Goal: Task Accomplishment & Management: Manage account settings

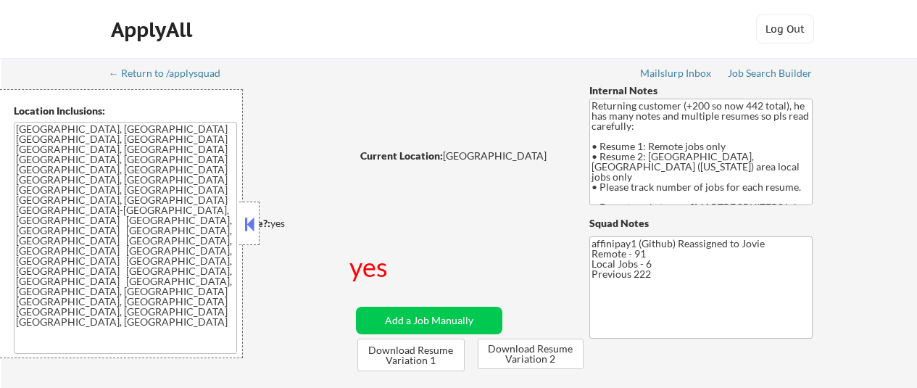
select select ""pending""
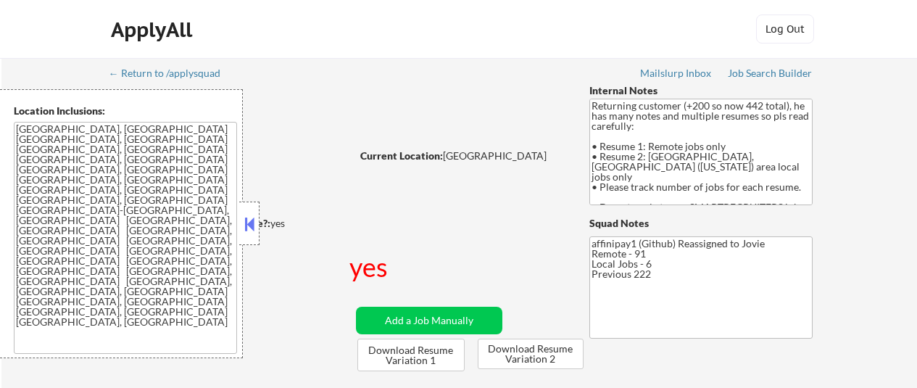
select select ""pending""
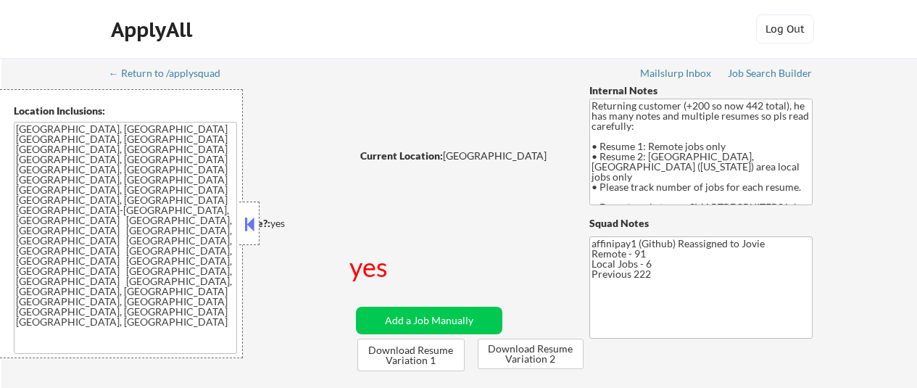
select select ""pending""
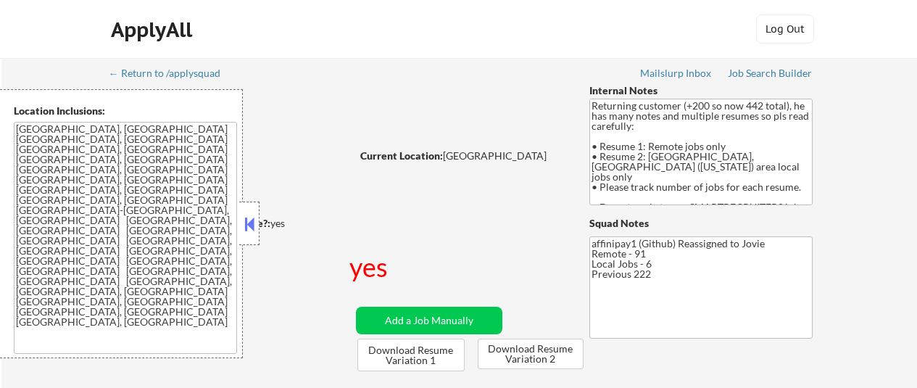
select select ""pending""
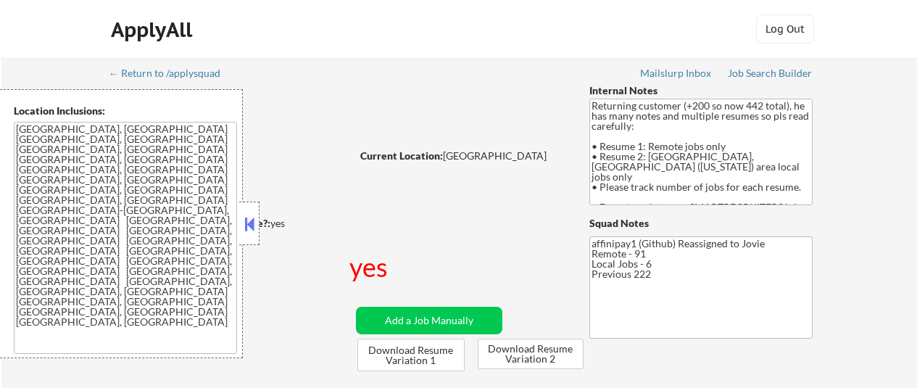
select select ""pending""
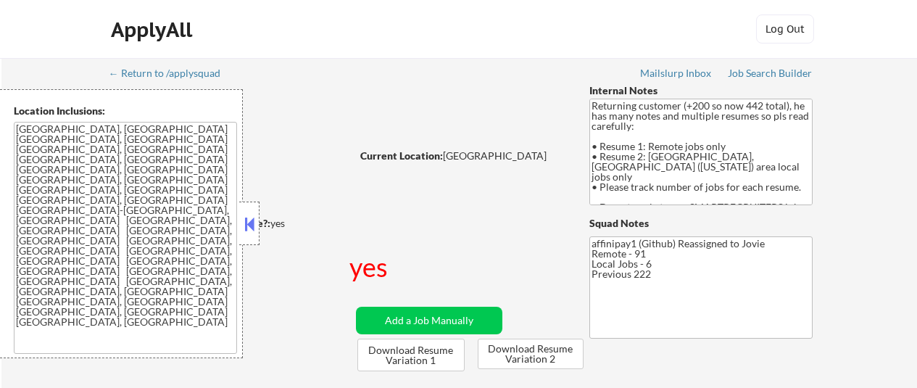
select select ""pending""
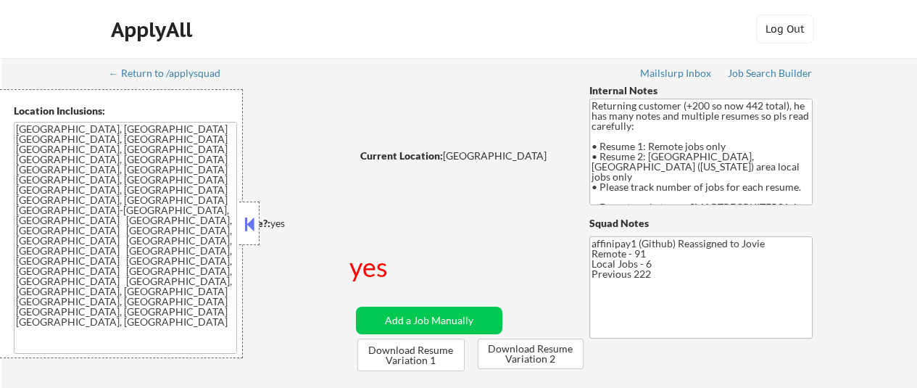
select select ""pending""
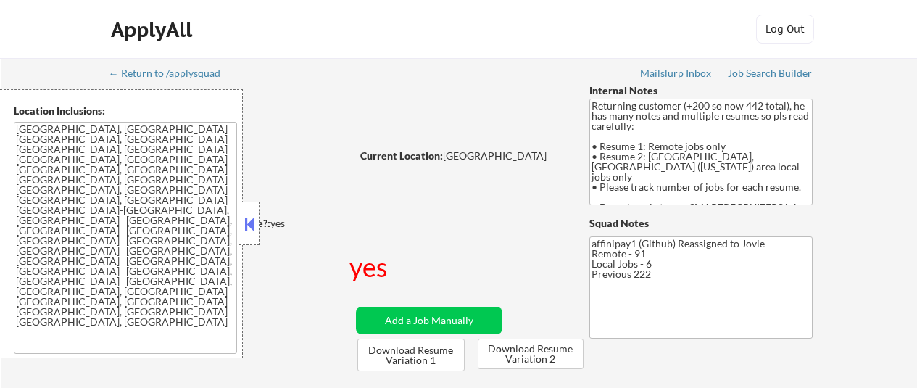
select select ""pending""
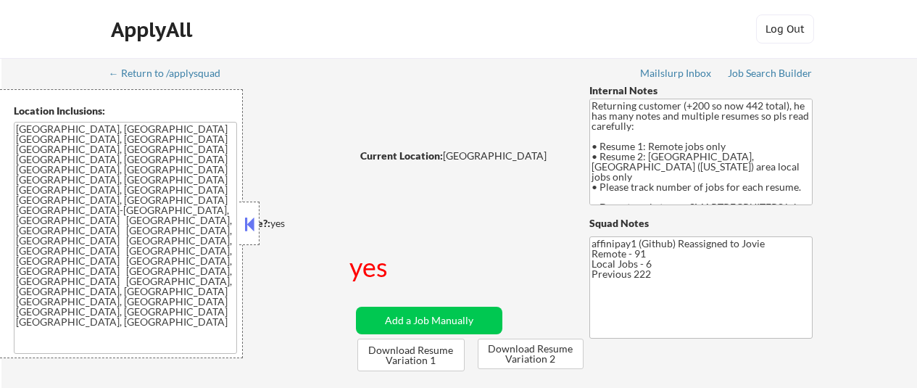
select select ""pending""
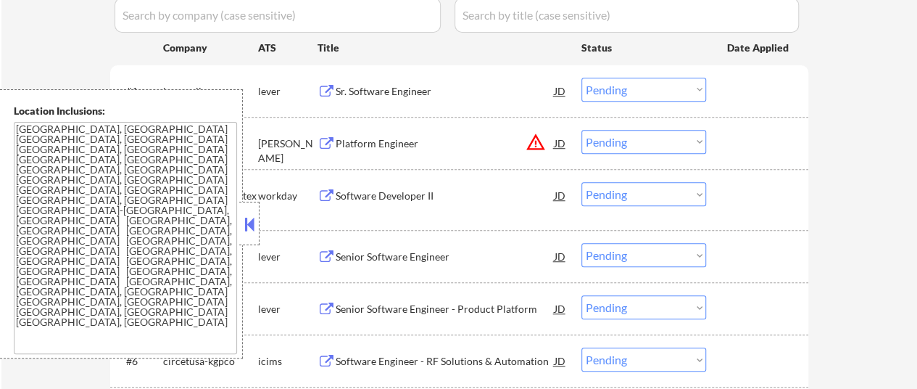
scroll to position [435, 0]
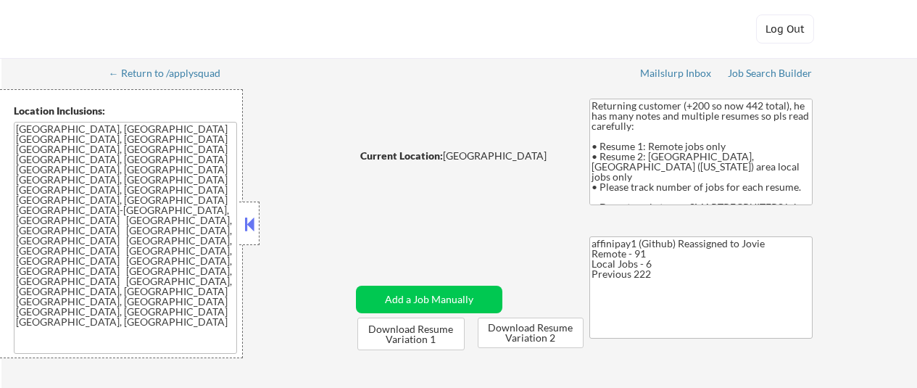
select select ""pending""
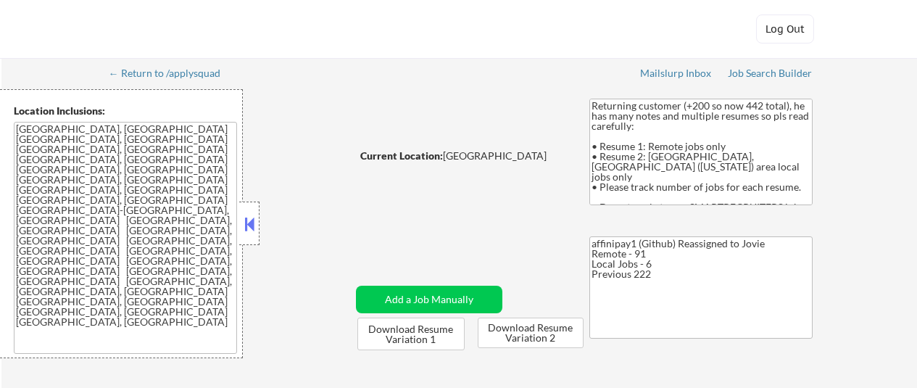
select select ""pending""
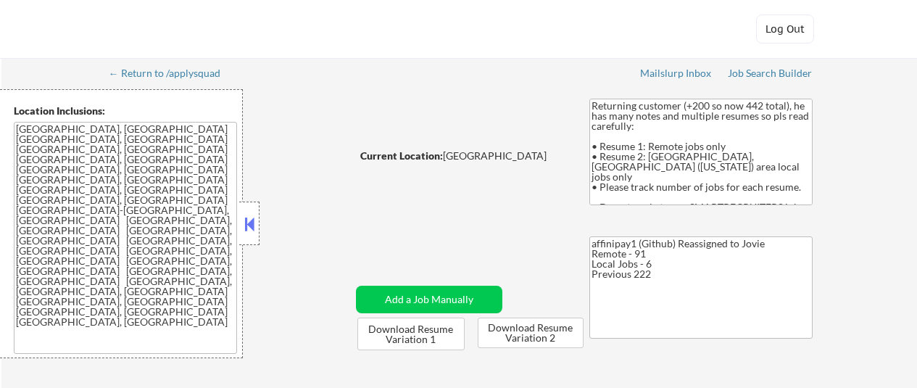
select select ""pending""
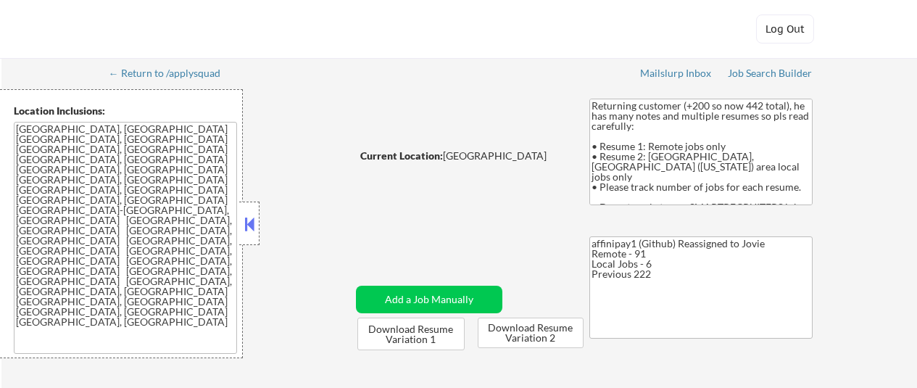
select select ""pending""
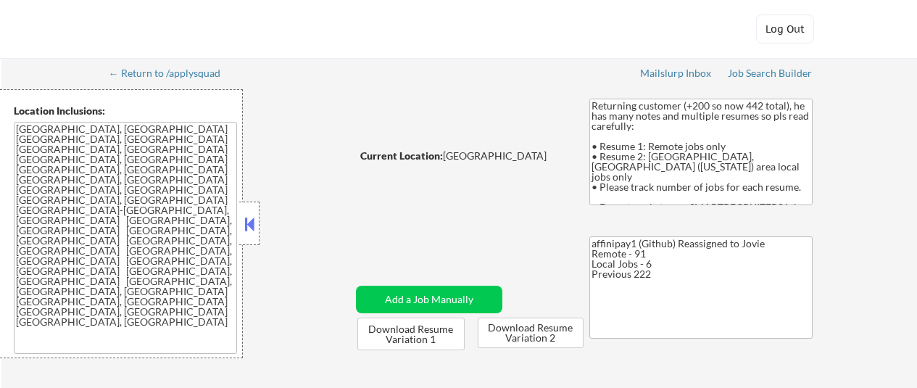
select select ""pending""
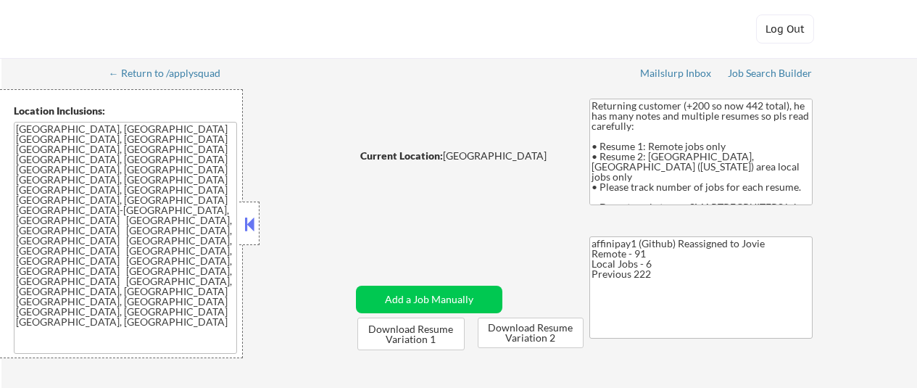
select select ""pending""
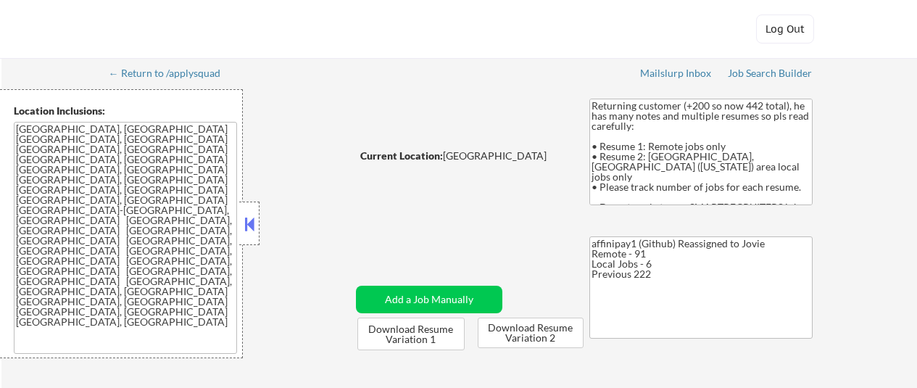
select select ""pending""
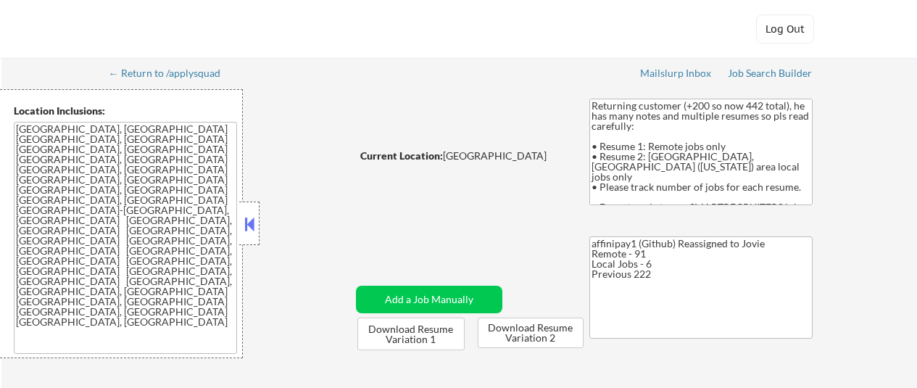
select select ""pending""
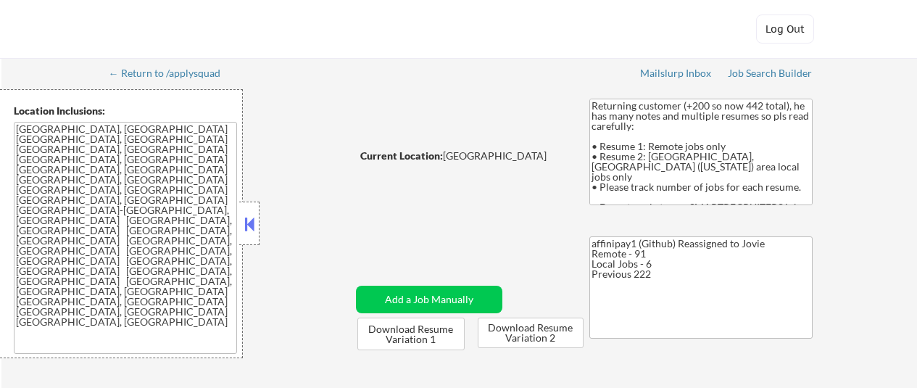
select select ""pending""
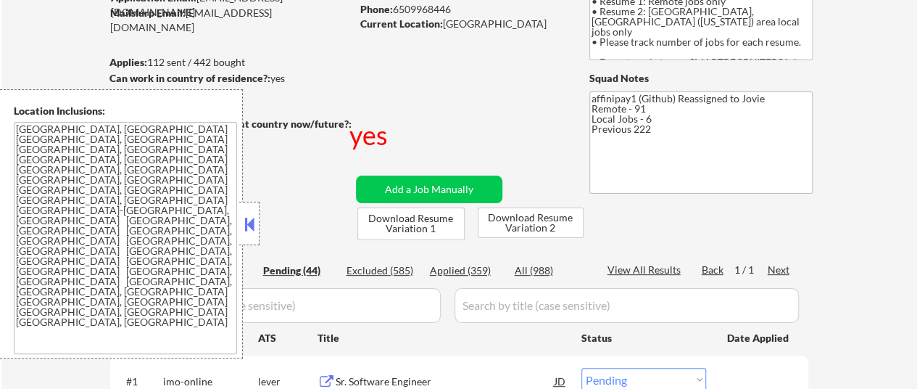
scroll to position [145, 0]
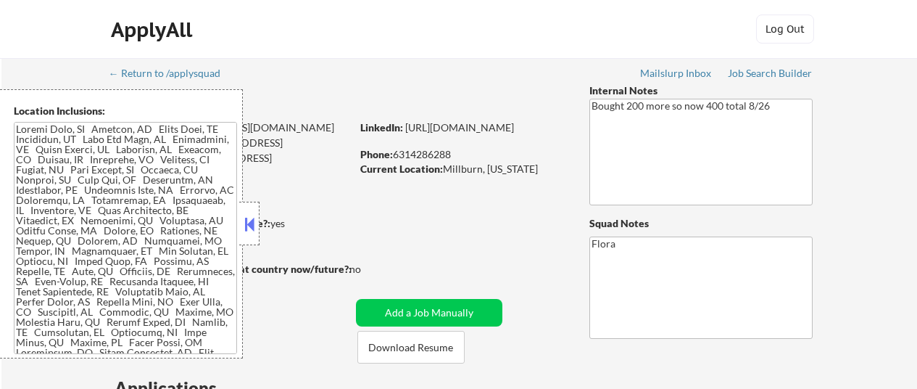
select select ""pending""
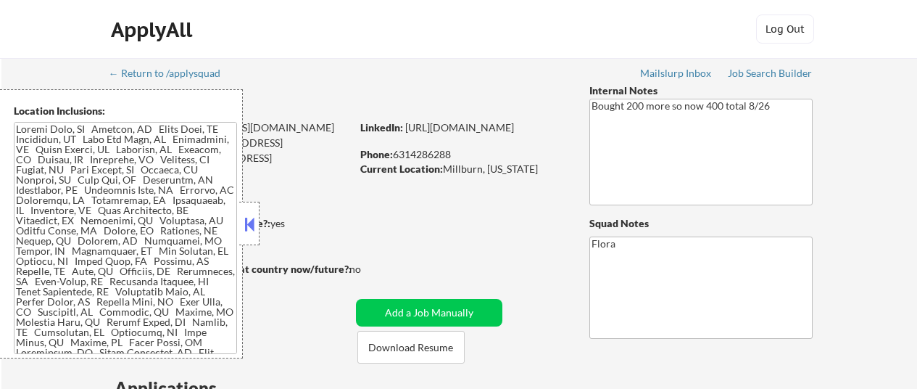
select select ""pending""
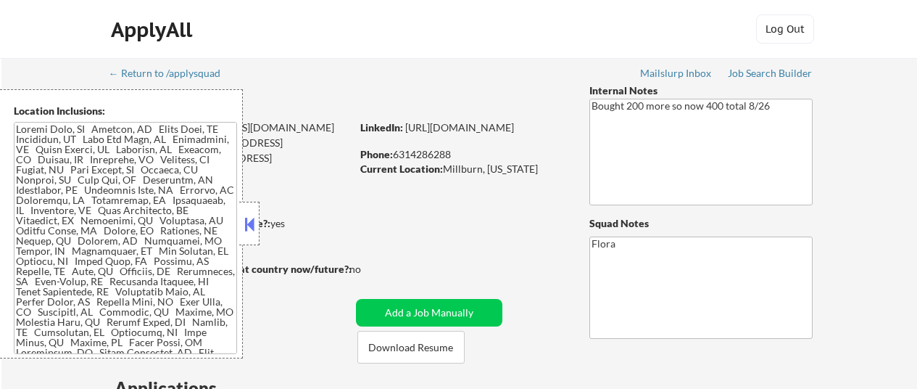
select select ""pending""
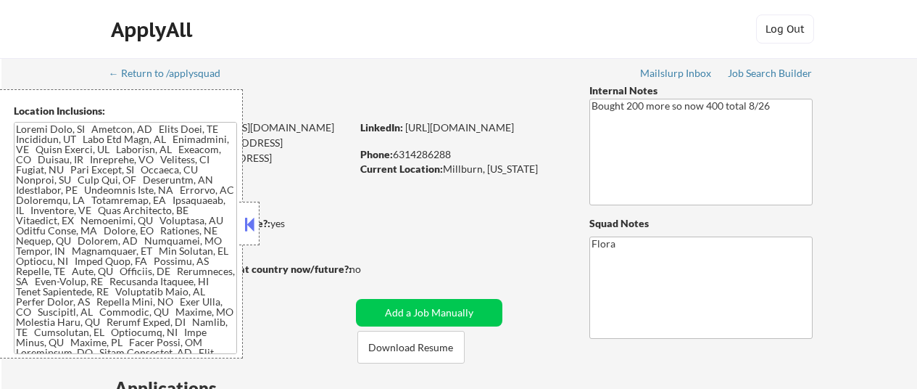
select select ""pending""
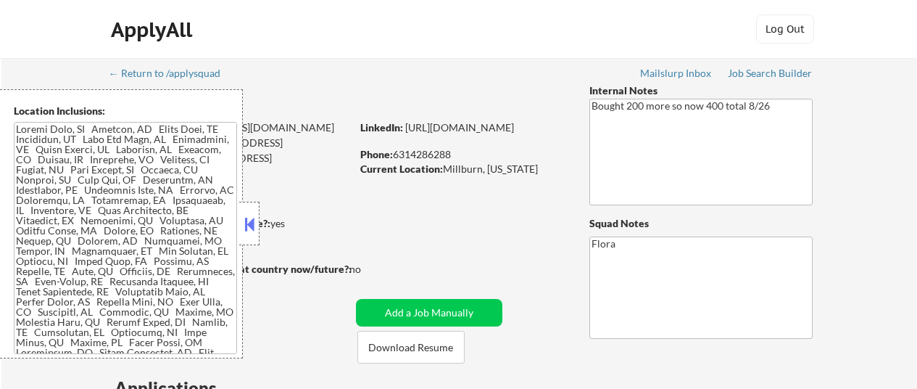
select select ""pending""
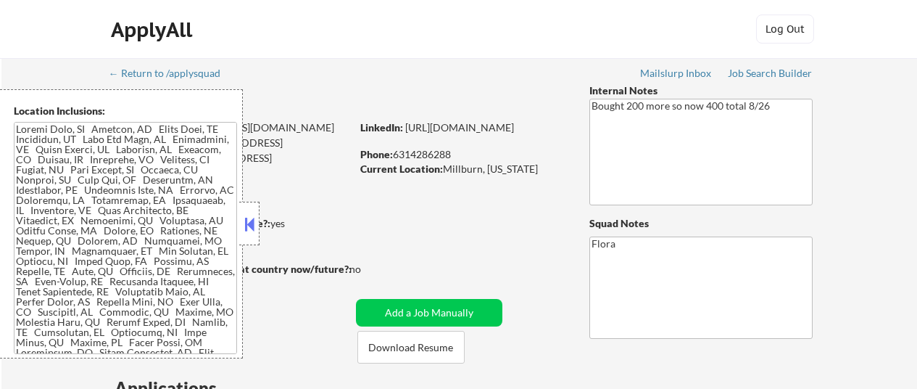
select select ""pending""
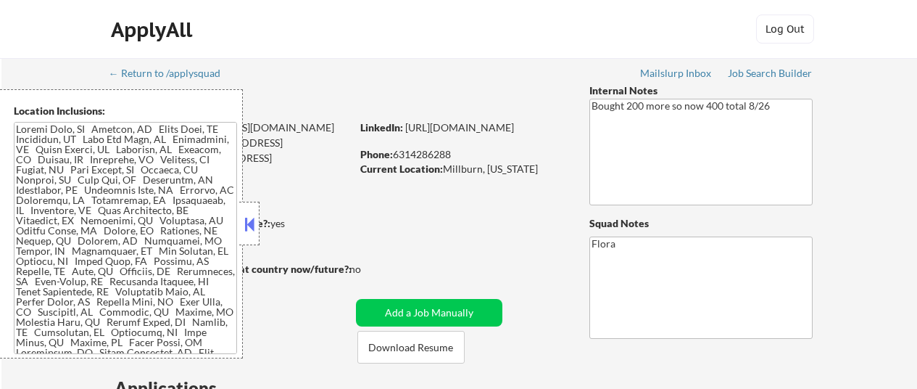
select select ""pending""
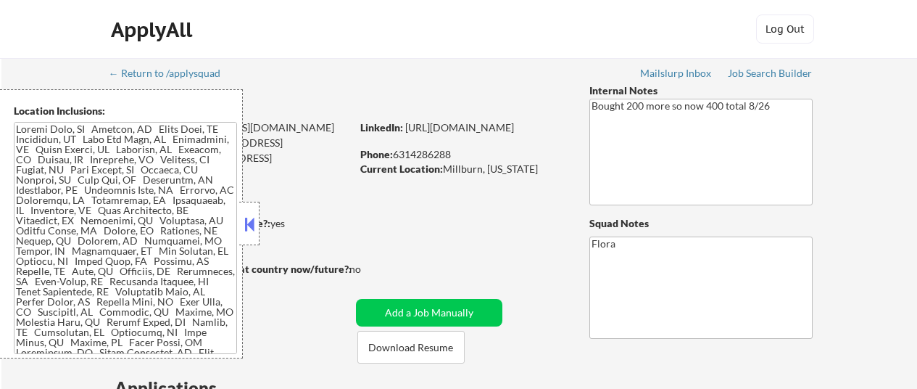
select select ""pending""
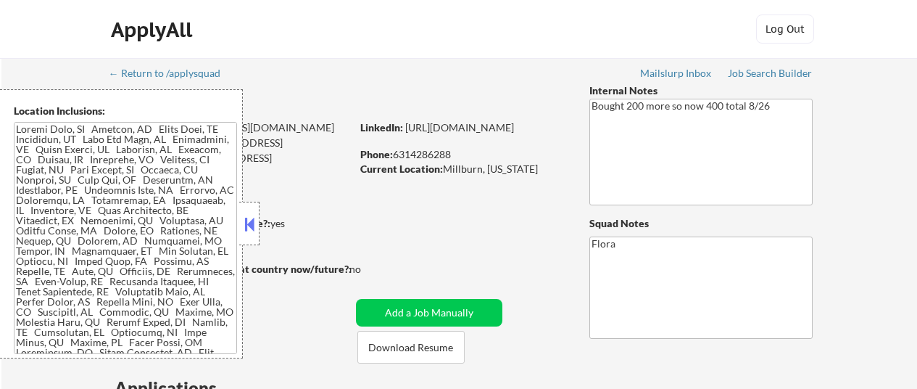
select select ""pending""
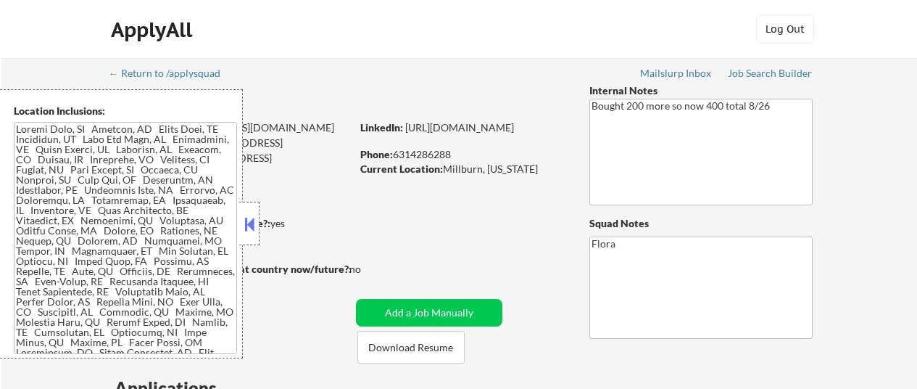
select select ""pending""
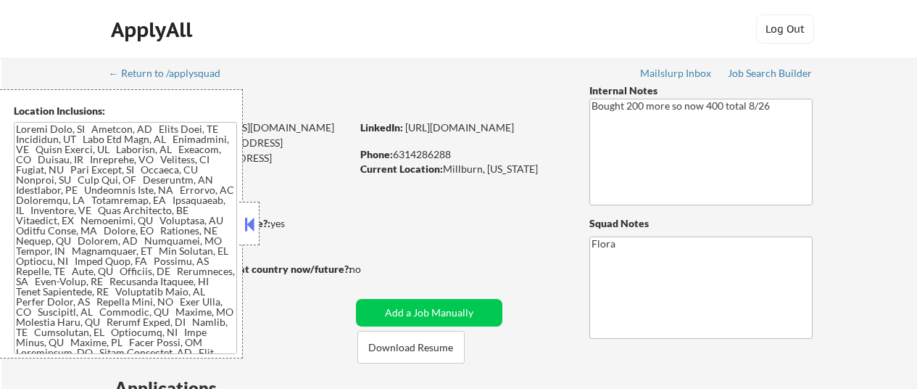
select select ""pending""
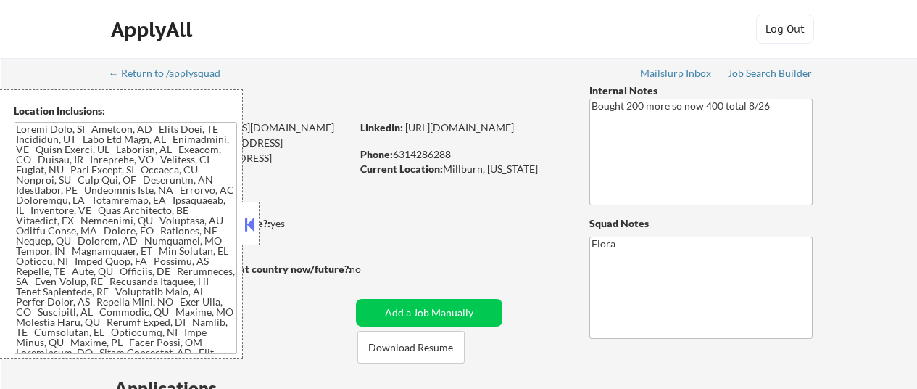
select select ""pending""
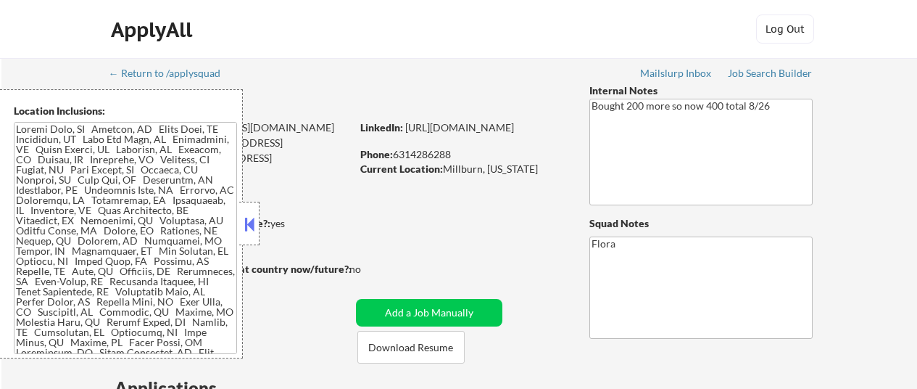
select select ""pending""
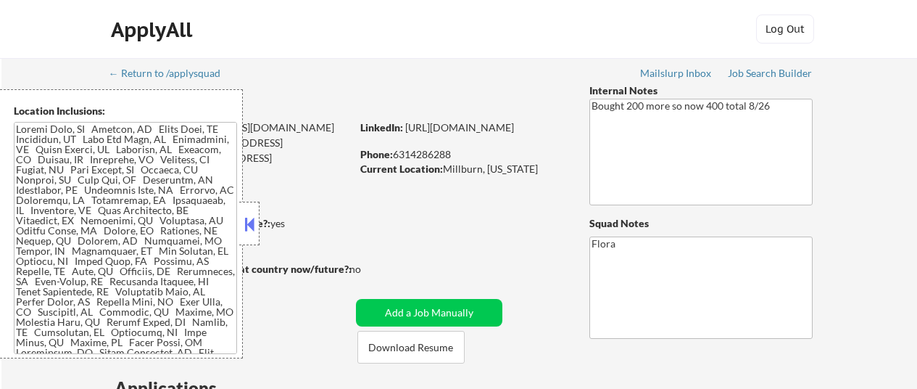
select select ""pending""
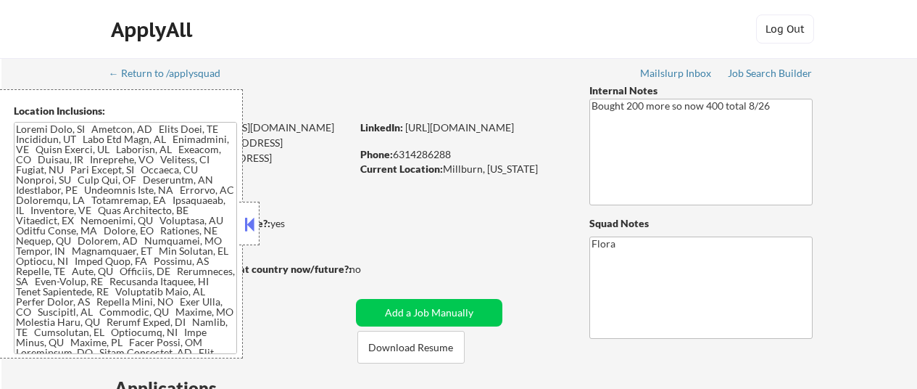
select select ""pending""
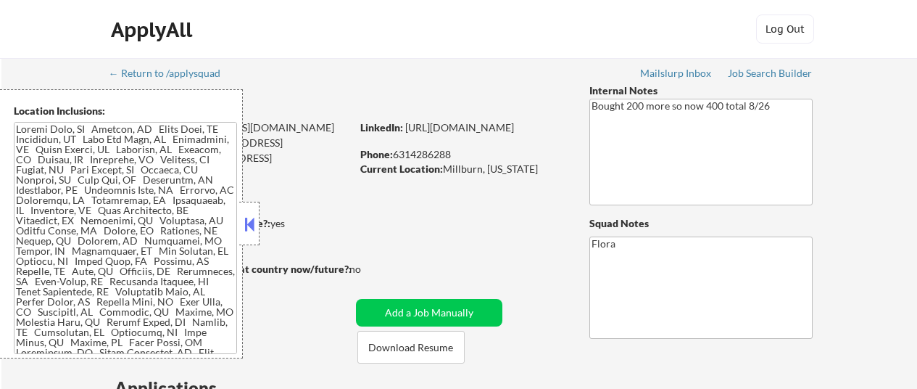
select select ""pending""
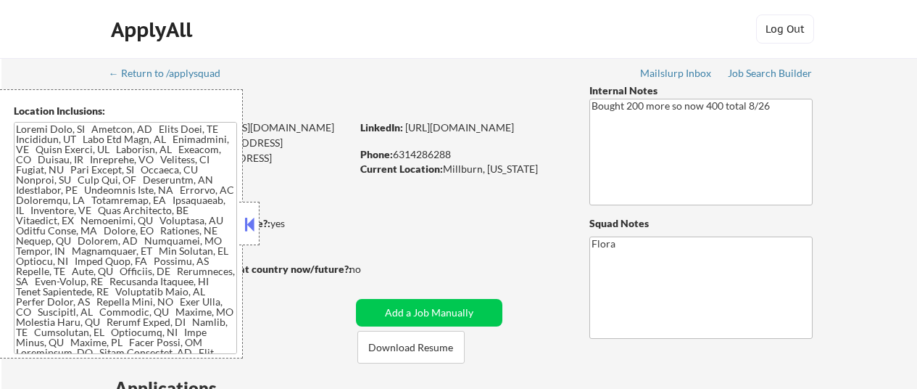
select select ""pending""
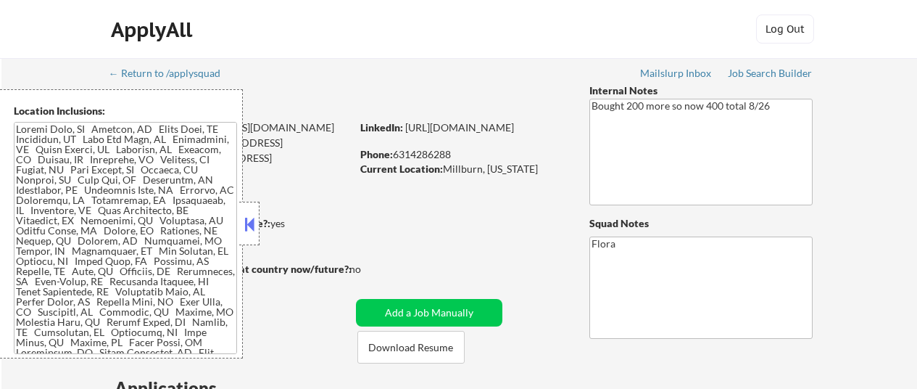
select select ""pending""
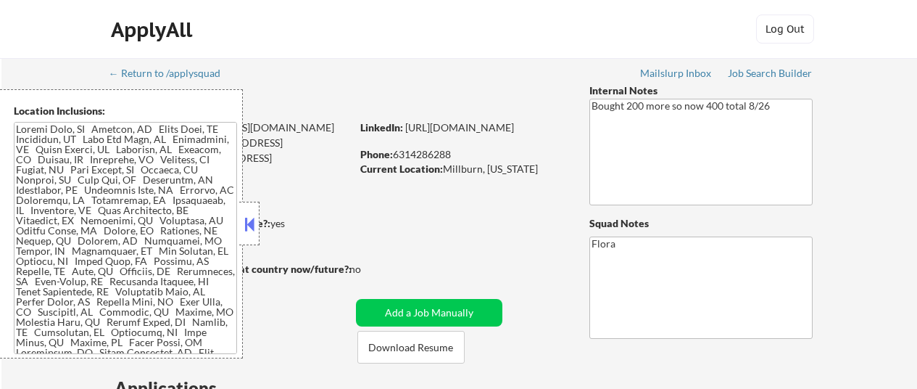
select select ""pending""
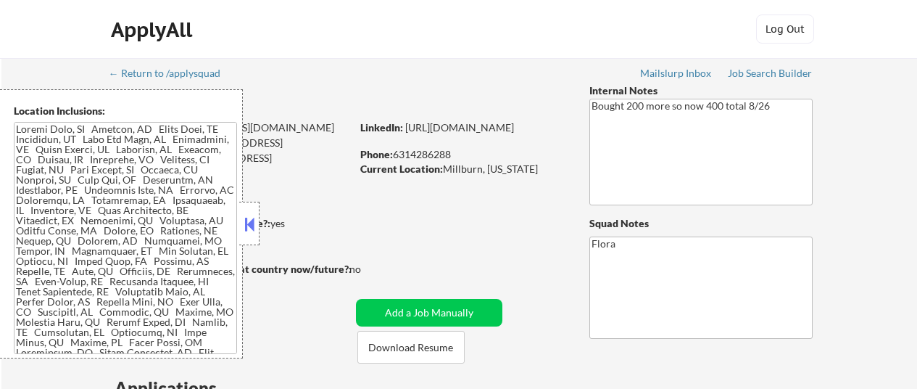
select select ""pending""
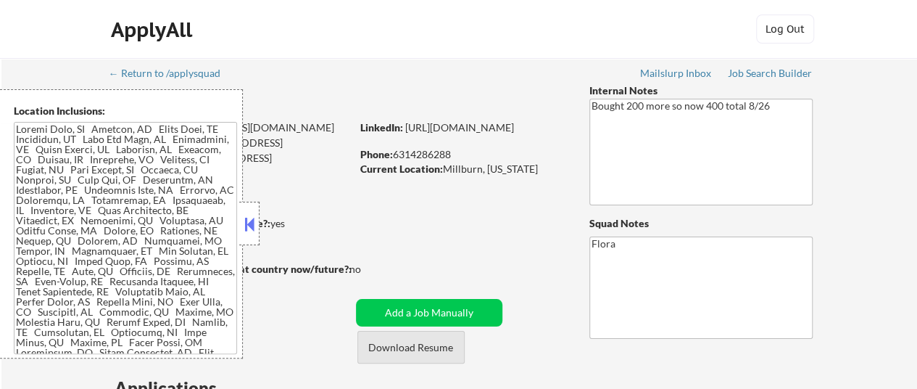
click at [434, 336] on button "Download Resume" at bounding box center [411, 347] width 107 height 33
click at [862, 36] on div "ApplyAll Log Out" at bounding box center [458, 29] width 917 height 59
click at [254, 217] on button at bounding box center [249, 224] width 16 height 22
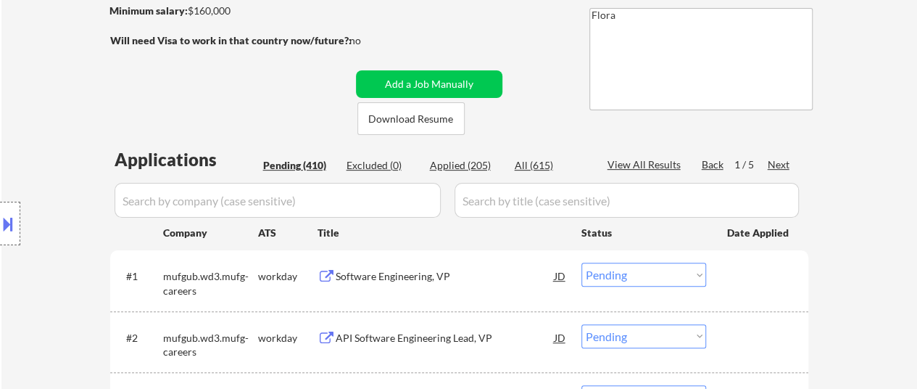
scroll to position [290, 0]
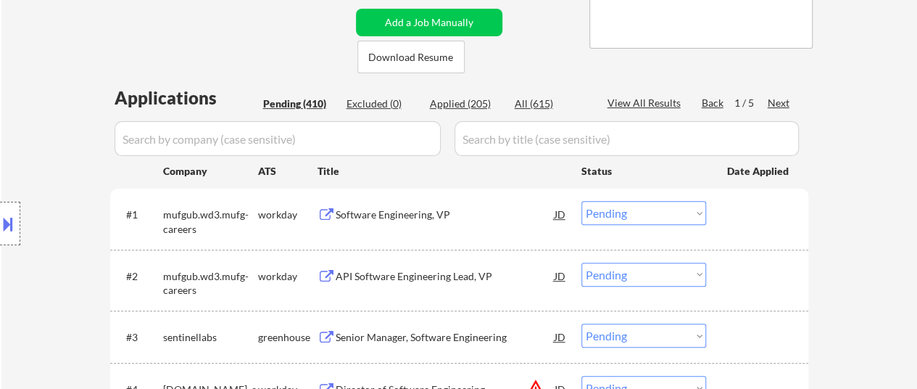
click at [409, 218] on div "Software Engineering, VP" at bounding box center [445, 214] width 219 height 15
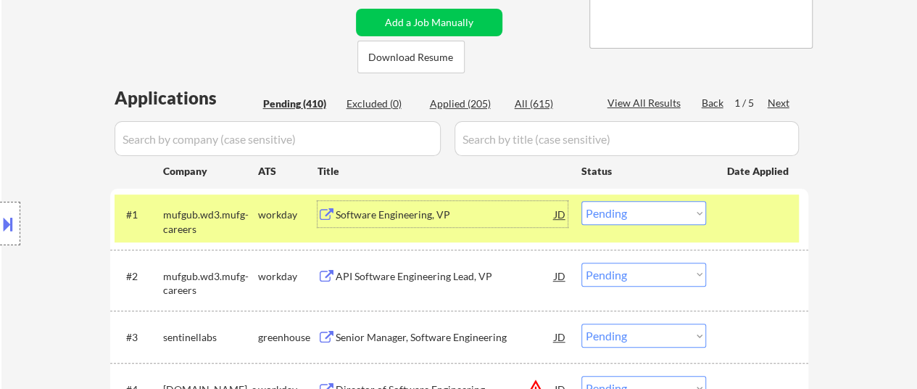
click at [684, 209] on select "Choose an option... Pending Applied Excluded (Questions) Excluded (Expired) Exc…" at bounding box center [644, 213] width 125 height 24
click at [582, 201] on select "Choose an option... Pending Applied Excluded (Questions) Excluded (Expired) Exc…" at bounding box center [644, 213] width 125 height 24
select select ""pending""
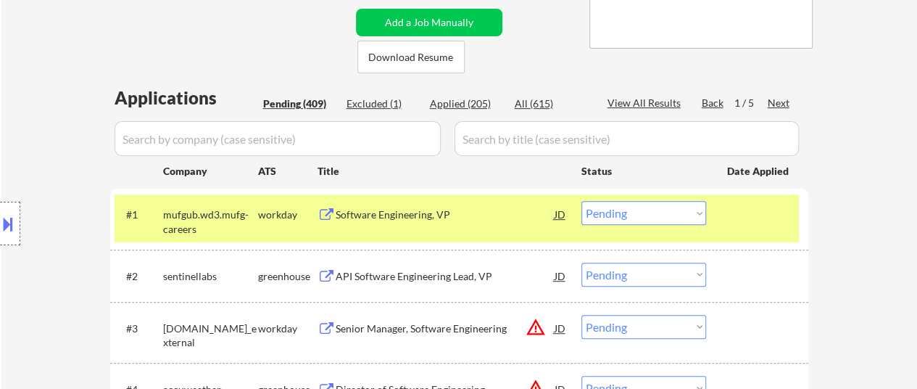
click at [777, 220] on div at bounding box center [759, 214] width 64 height 26
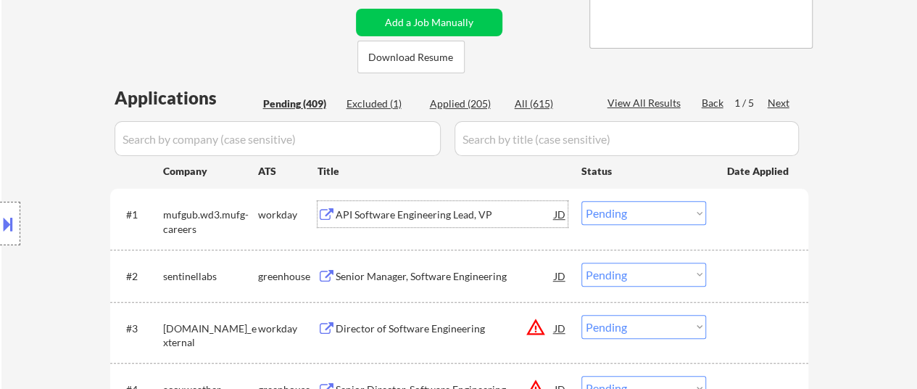
click at [415, 214] on div "API Software Engineering Lead, VP" at bounding box center [445, 214] width 219 height 15
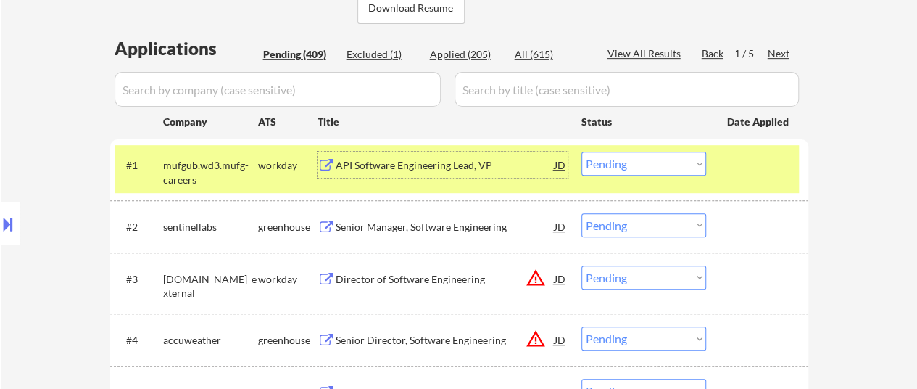
scroll to position [363, 0]
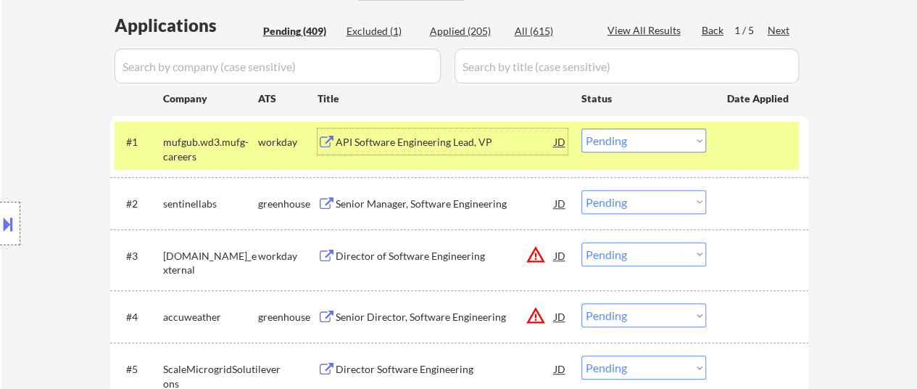
click at [438, 198] on div "Senior Manager, Software Engineering" at bounding box center [445, 204] width 219 height 15
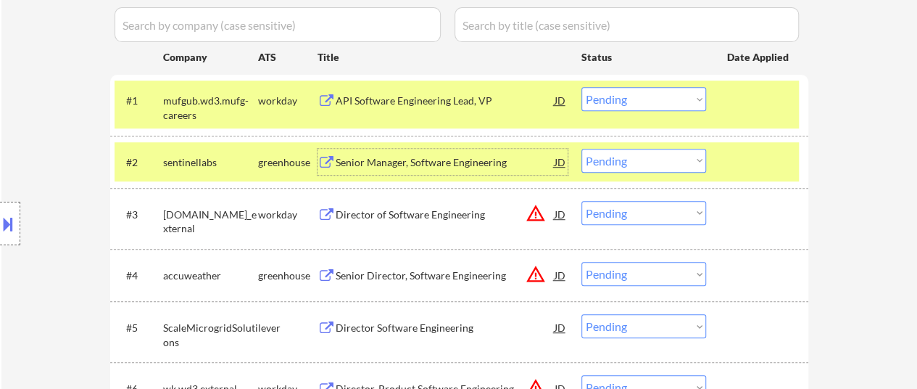
scroll to position [435, 0]
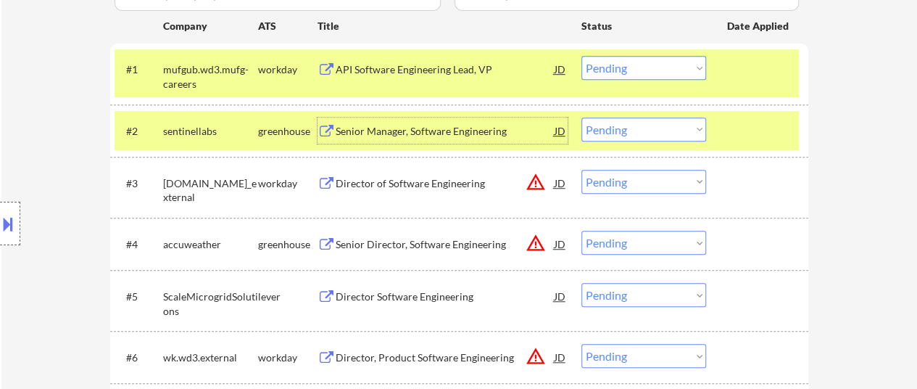
click at [351, 172] on div "Director of Software Engineering" at bounding box center [445, 183] width 219 height 26
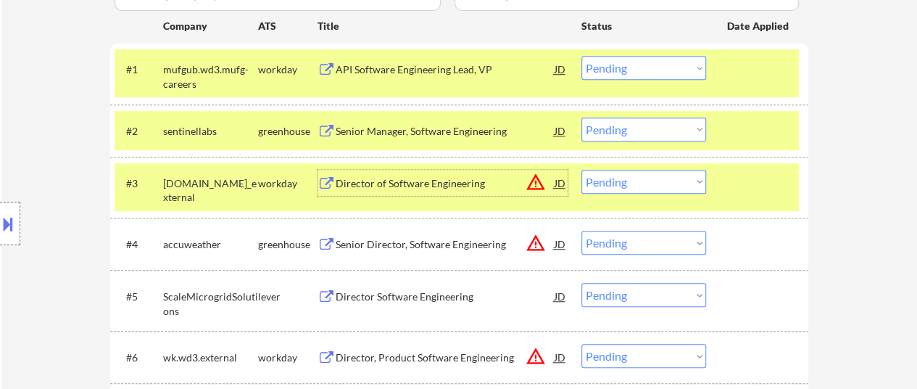
click at [415, 247] on div "Senior Director, Software Engineering" at bounding box center [445, 244] width 219 height 15
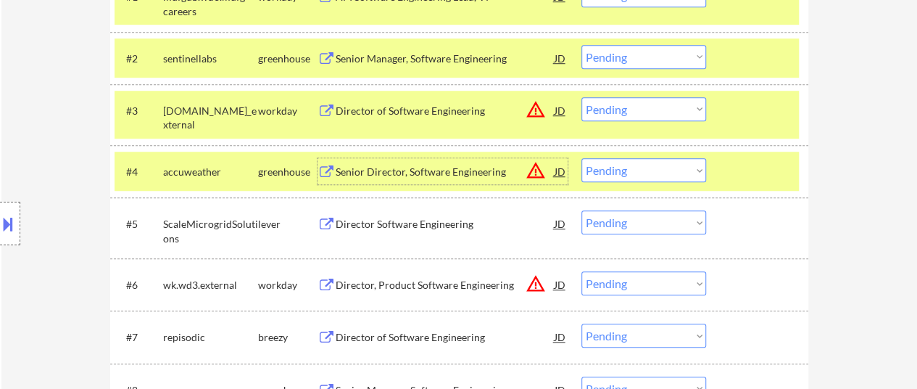
scroll to position [580, 0]
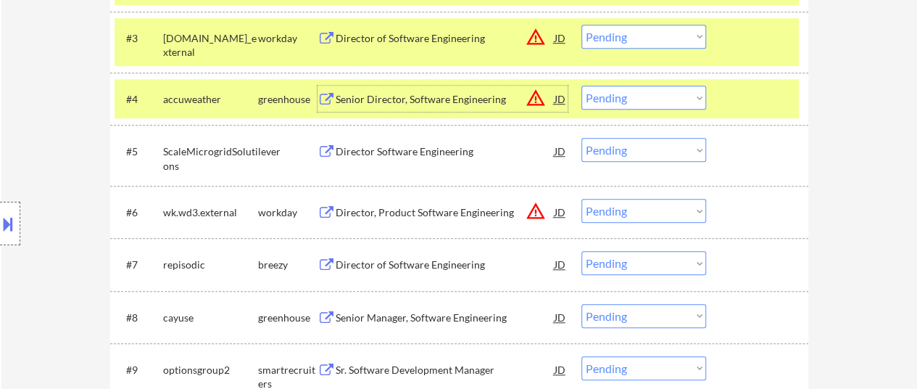
click at [466, 150] on div "Director Software Engineering" at bounding box center [445, 151] width 219 height 15
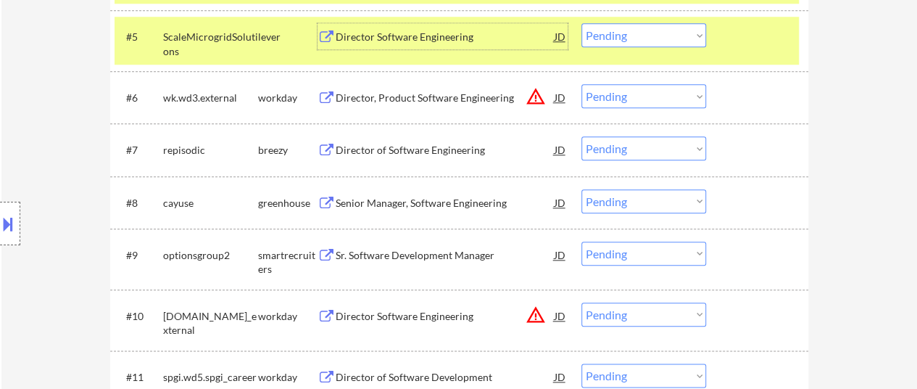
scroll to position [725, 0]
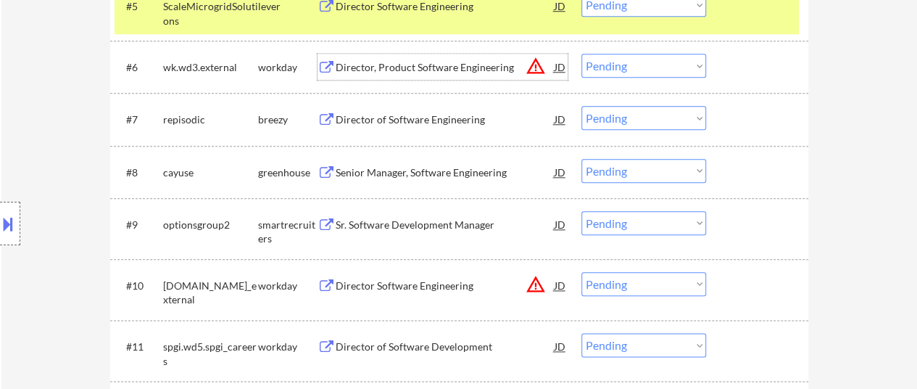
click at [433, 56] on div "Director, Product Software Engineering" at bounding box center [445, 67] width 219 height 26
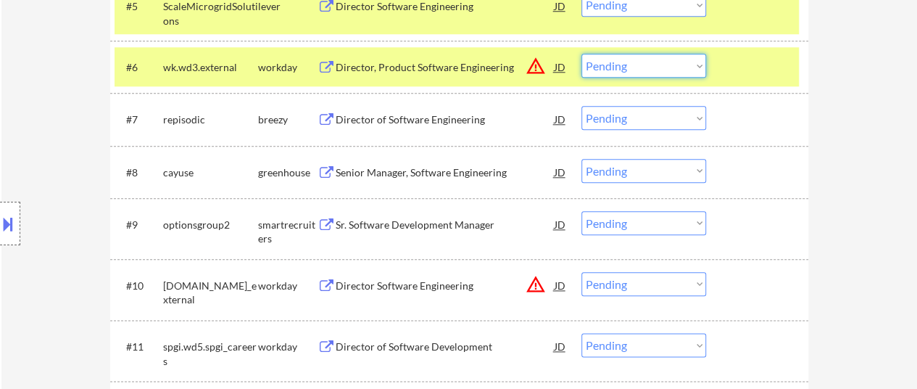
click at [610, 70] on select "Choose an option... Pending Applied Excluded (Questions) Excluded (Expired) Exc…" at bounding box center [644, 66] width 125 height 24
click at [582, 54] on select "Choose an option... Pending Applied Excluded (Questions) Excluded (Expired) Exc…" at bounding box center [644, 66] width 125 height 24
click at [406, 118] on div "Director of Software Engineering" at bounding box center [445, 119] width 219 height 15
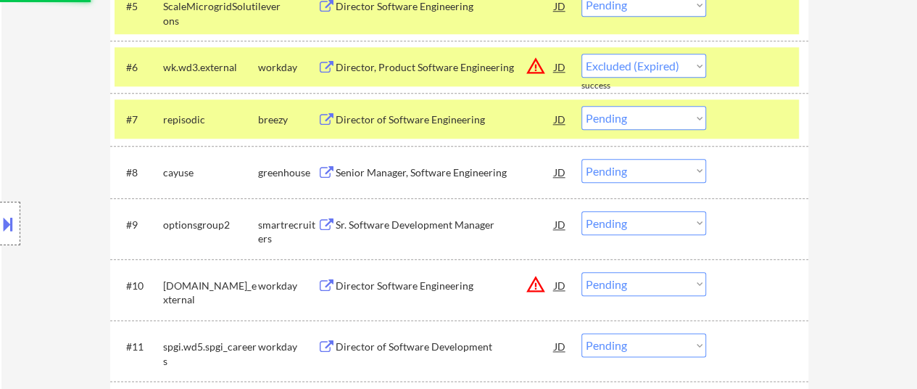
select select ""pending""
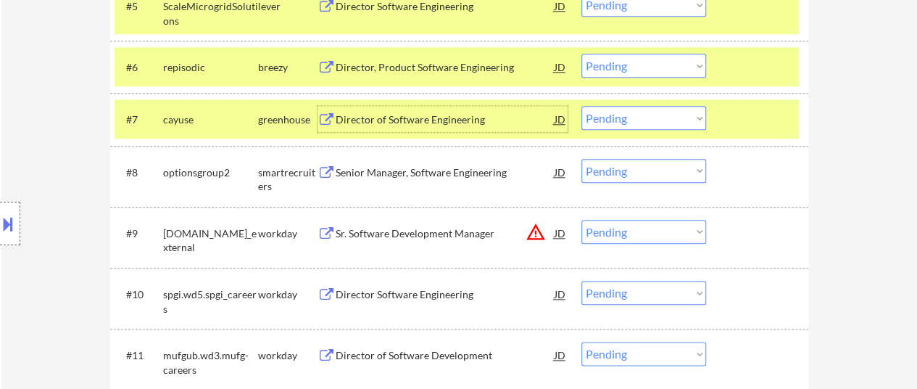
click at [470, 175] on div "Senior Manager, Software Engineering" at bounding box center [445, 172] width 219 height 15
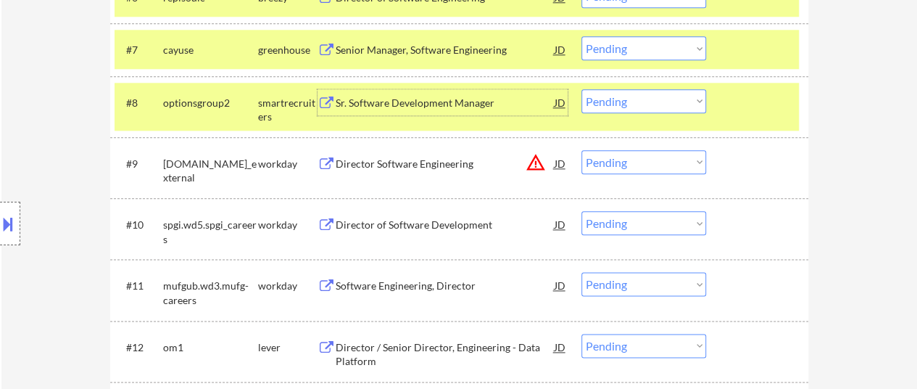
scroll to position [798, 0]
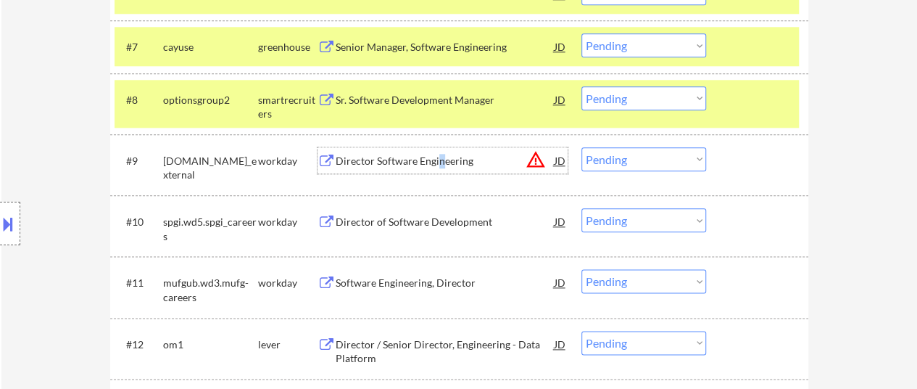
click at [439, 163] on div "Director Software Engineering" at bounding box center [445, 161] width 219 height 15
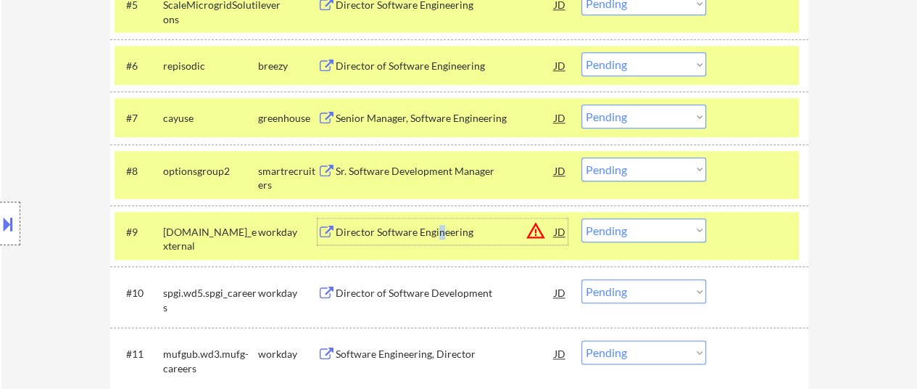
scroll to position [725, 0]
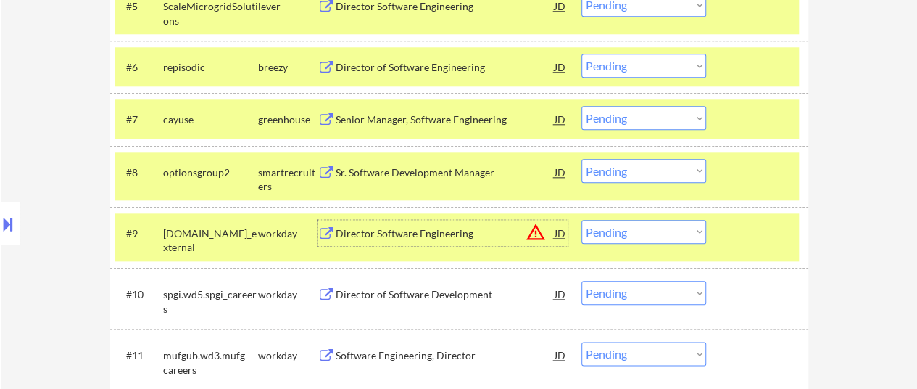
click at [398, 117] on div "Senior Manager, Software Engineering" at bounding box center [445, 119] width 219 height 15
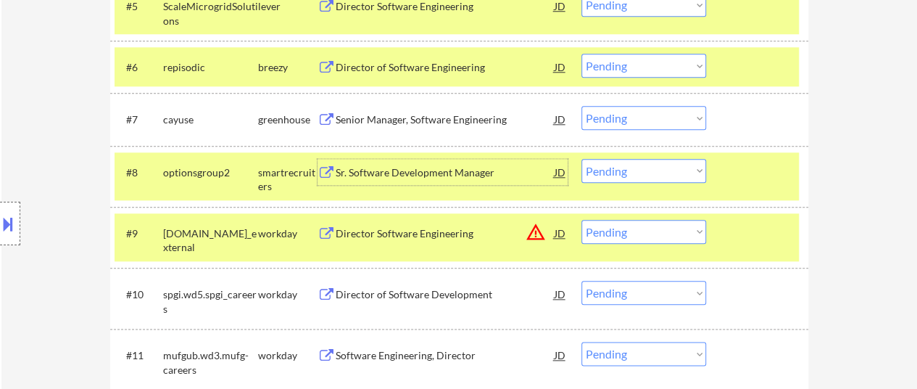
click at [406, 166] on div "Sr. Software Development Manager" at bounding box center [445, 172] width 219 height 15
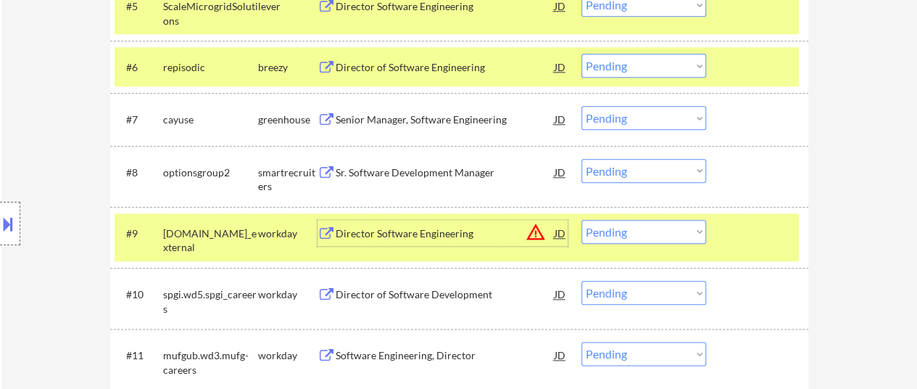
click at [383, 232] on div "Director Software Engineering" at bounding box center [445, 233] width 219 height 15
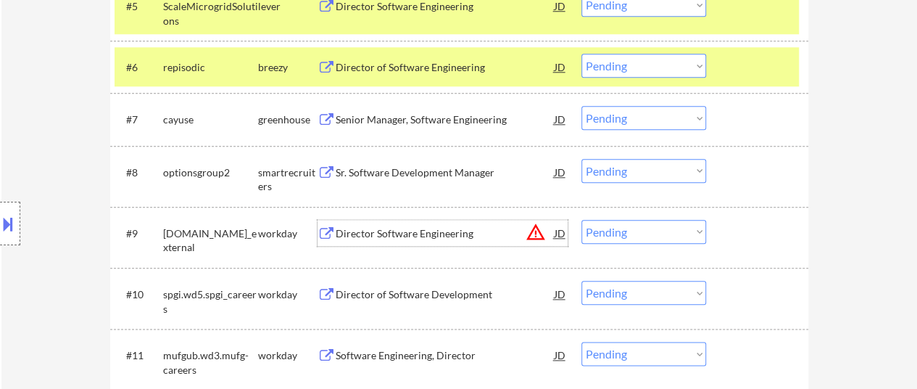
scroll to position [798, 0]
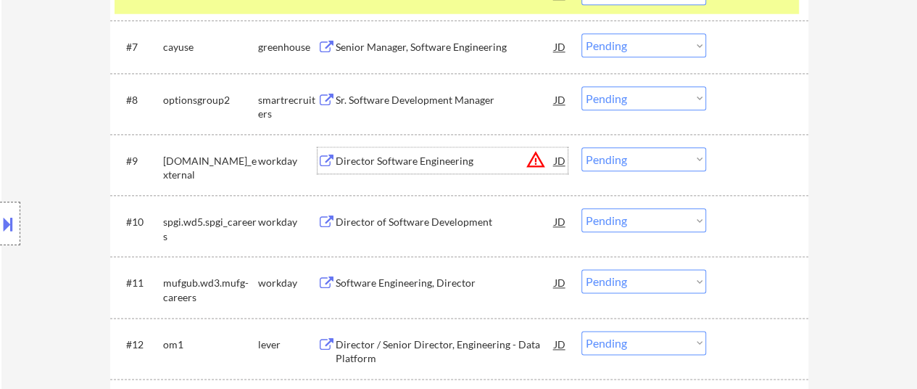
click at [407, 221] on div "Director of Software Development" at bounding box center [445, 222] width 219 height 15
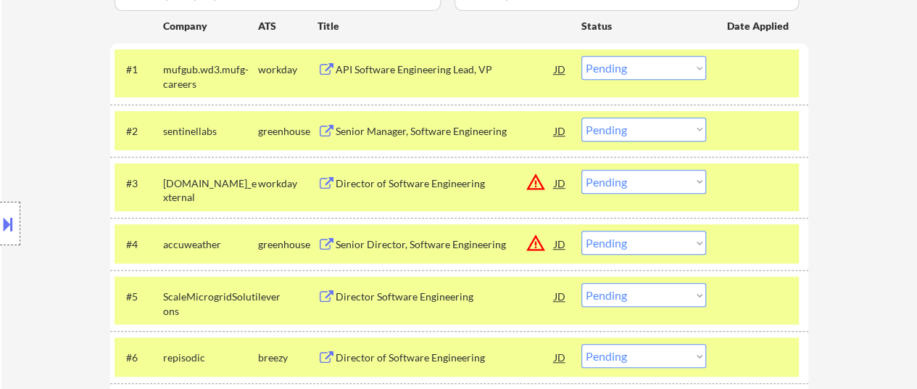
scroll to position [725, 0]
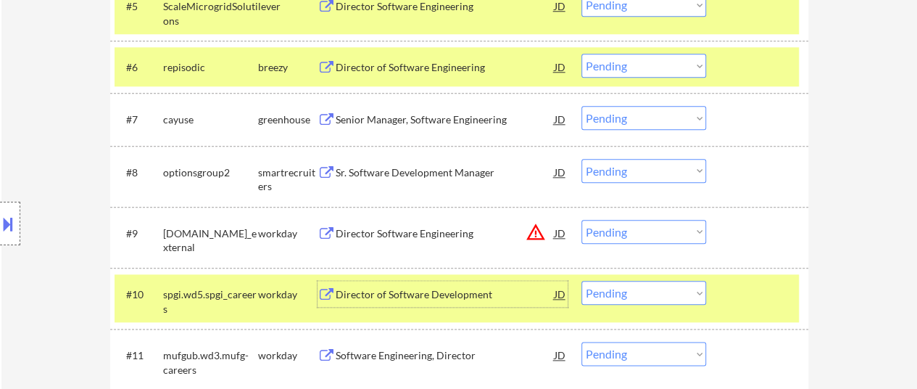
click at [763, 102] on div "#7 cayuse greenhouse Senior Manager, Software Engineering JD warning_amber Choo…" at bounding box center [457, 118] width 685 height 39
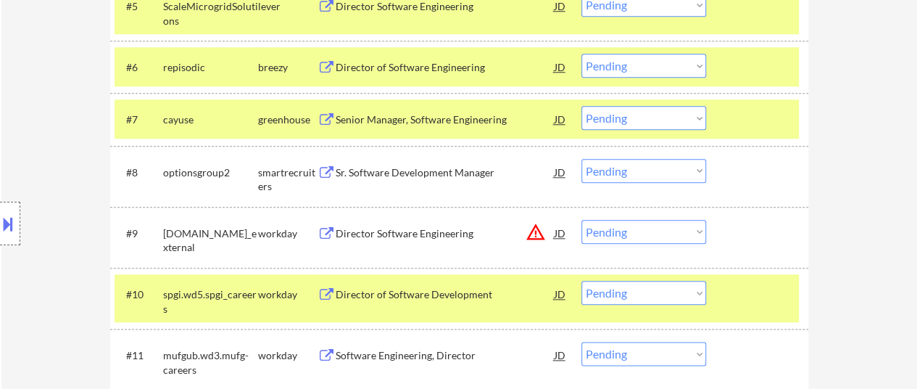
click at [748, 162] on div at bounding box center [759, 172] width 64 height 26
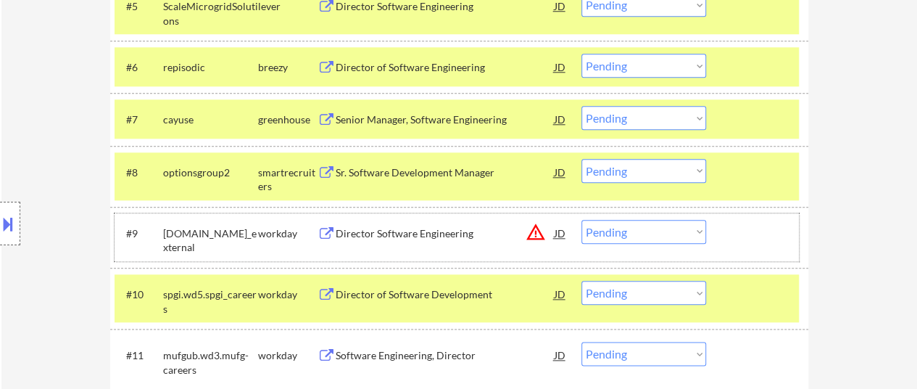
click at [743, 235] on div at bounding box center [759, 233] width 64 height 26
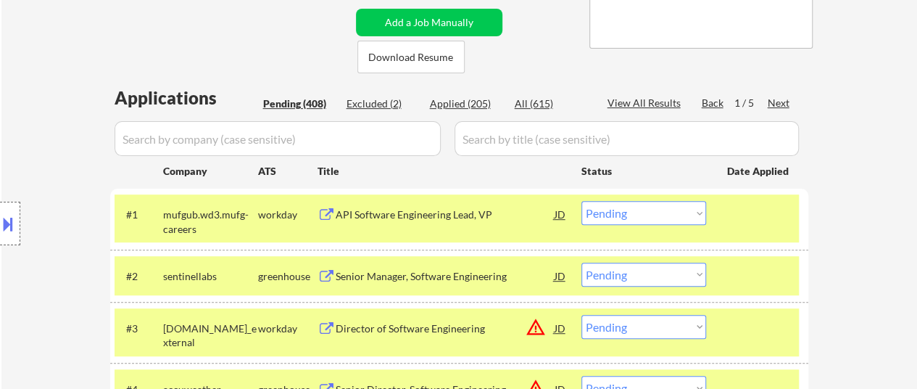
scroll to position [363, 0]
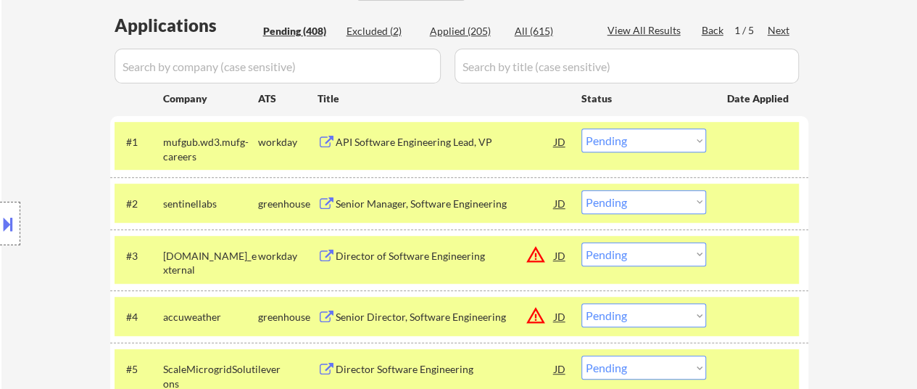
click at [429, 122] on div "#1 mufgub.wd3.mufg-careers workday API Software Engineering Lead, VP JD Choose …" at bounding box center [457, 146] width 685 height 48
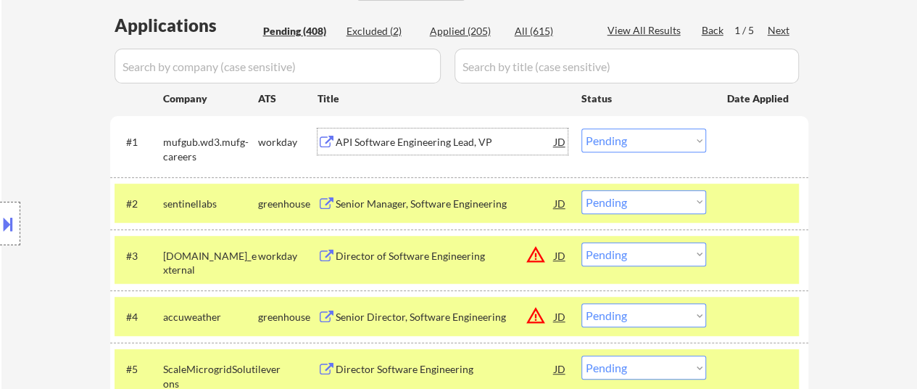
click at [445, 137] on div "API Software Engineering Lead, VP" at bounding box center [445, 142] width 219 height 15
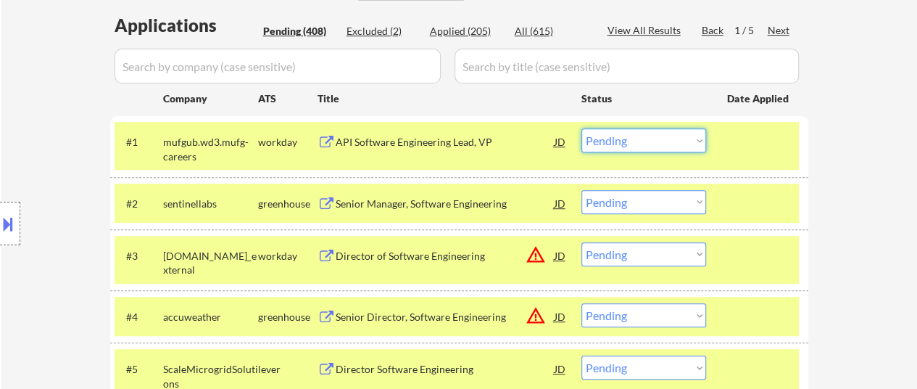
click at [676, 131] on select "Choose an option... Pending Applied Excluded (Questions) Excluded (Expired) Exc…" at bounding box center [644, 140] width 125 height 24
click at [582, 128] on select "Choose an option... Pending Applied Excluded (Questions) Excluded (Expired) Exc…" at bounding box center [644, 140] width 125 height 24
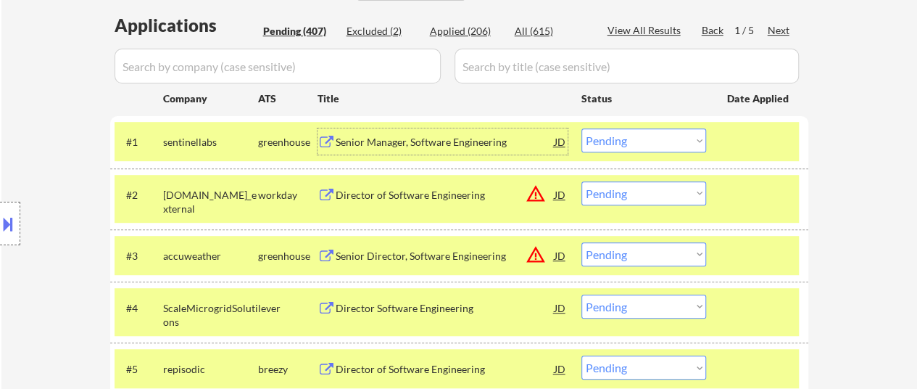
click at [432, 146] on div "Senior Manager, Software Engineering" at bounding box center [445, 142] width 219 height 15
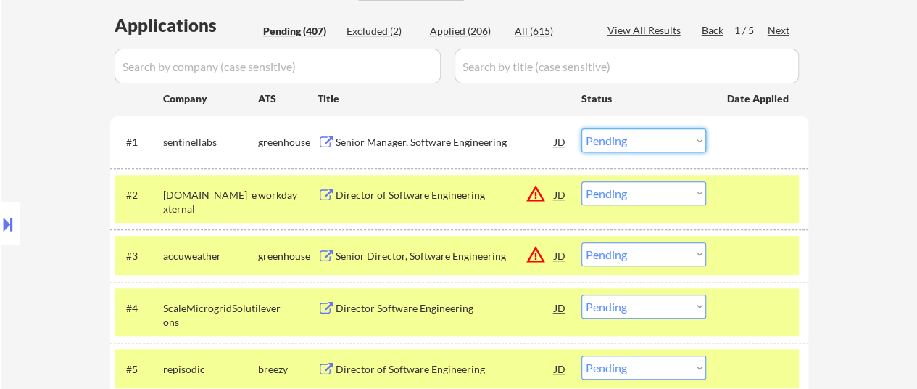
drag, startPoint x: 689, startPoint y: 139, endPoint x: 687, endPoint y: 149, distance: 10.3
click at [689, 139] on select "Choose an option... Pending Applied Excluded (Questions) Excluded (Expired) Exc…" at bounding box center [644, 140] width 125 height 24
click at [582, 128] on select "Choose an option... Pending Applied Excluded (Questions) Excluded (Expired) Exc…" at bounding box center [644, 140] width 125 height 24
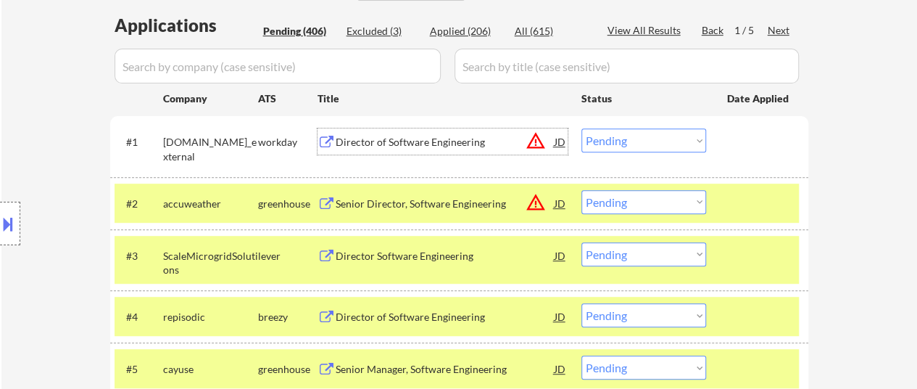
click at [447, 140] on div "Director of Software Engineering" at bounding box center [445, 142] width 219 height 15
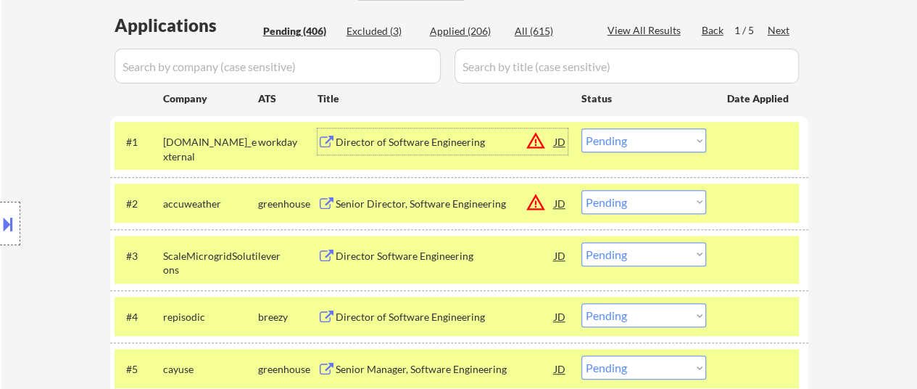
click at [438, 144] on div "Director of Software Engineering" at bounding box center [445, 142] width 219 height 15
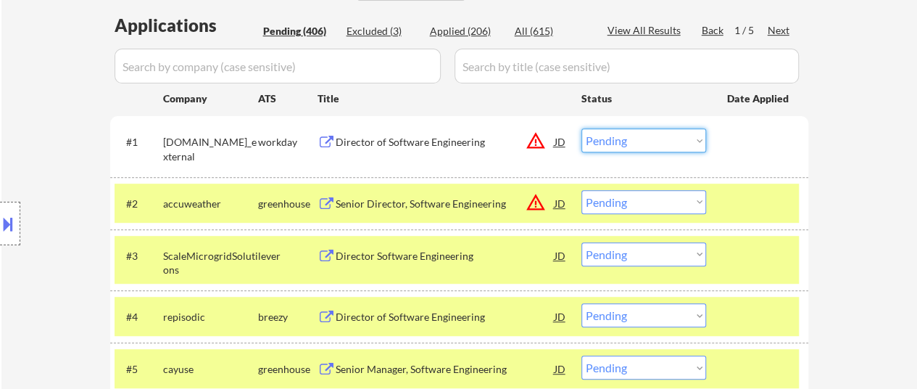
drag, startPoint x: 631, startPoint y: 141, endPoint x: 630, endPoint y: 151, distance: 9.5
click at [631, 141] on select "Choose an option... Pending Applied Excluded (Questions) Excluded (Expired) Exc…" at bounding box center [644, 140] width 125 height 24
click at [582, 128] on select "Choose an option... Pending Applied Excluded (Questions) Excluded (Expired) Exc…" at bounding box center [644, 140] width 125 height 24
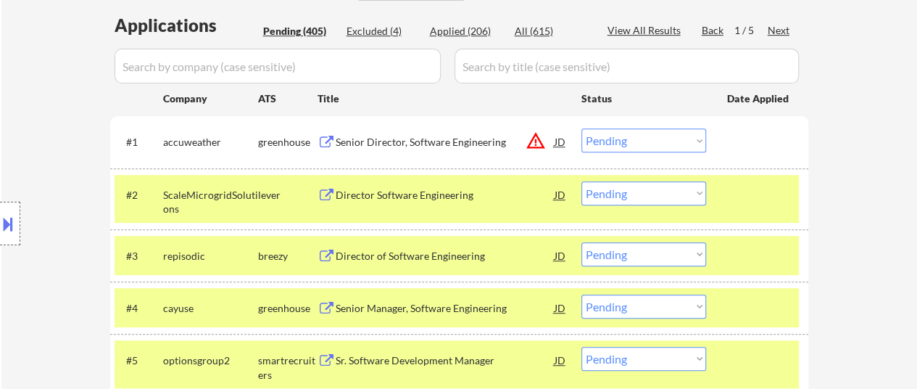
drag, startPoint x: 659, startPoint y: 141, endPoint x: 660, endPoint y: 151, distance: 9.5
click at [659, 142] on select "Choose an option... Pending Applied Excluded (Questions) Excluded (Expired) Exc…" at bounding box center [644, 140] width 125 height 24
click at [582, 128] on select "Choose an option... Pending Applied Excluded (Questions) Excluded (Expired) Exc…" at bounding box center [644, 140] width 125 height 24
select select ""pending""
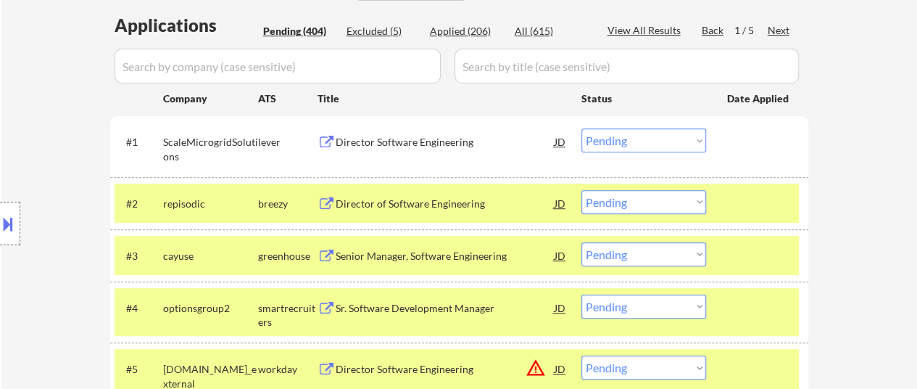
click at [9, 221] on button at bounding box center [8, 224] width 16 height 24
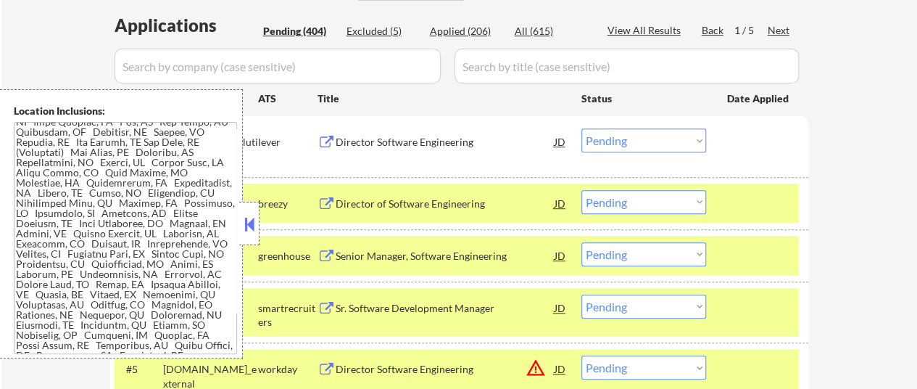
click at [251, 227] on button at bounding box center [249, 224] width 16 height 22
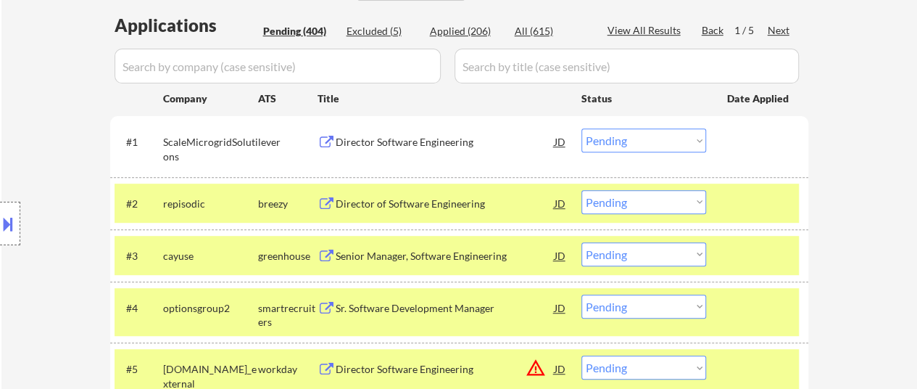
click at [7, 230] on button at bounding box center [8, 224] width 16 height 24
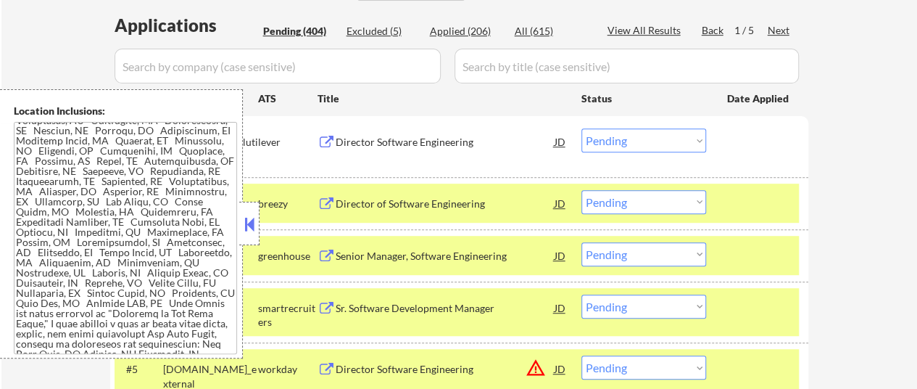
scroll to position [943, 0]
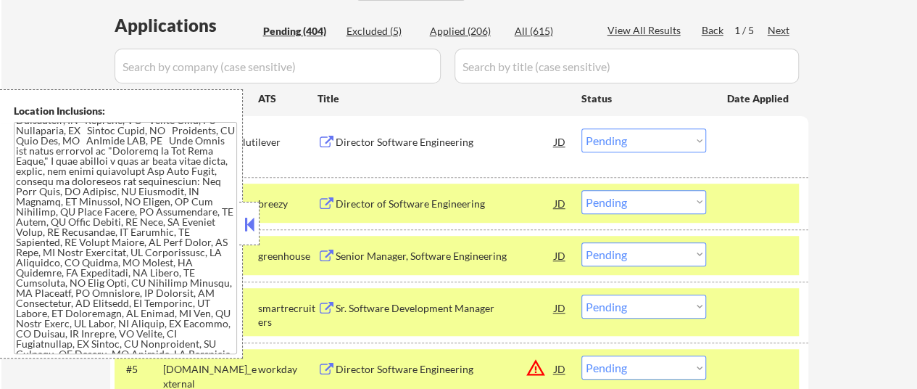
click at [183, 236] on textarea at bounding box center [125, 238] width 223 height 232
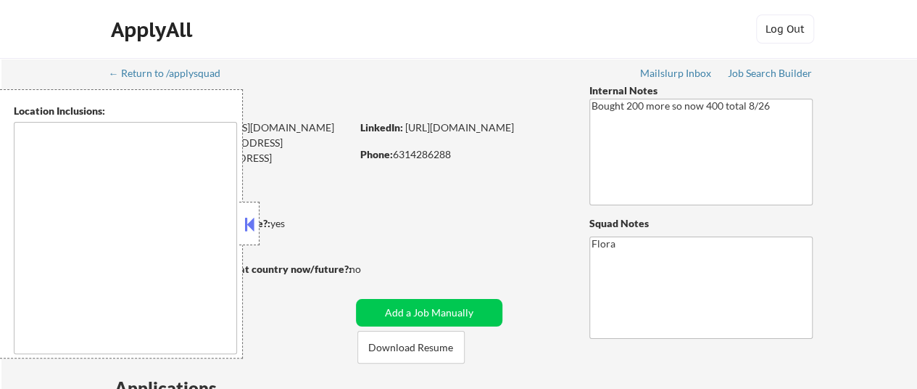
type textarea "[GEOGRAPHIC_DATA], [GEOGRAPHIC_DATA] [GEOGRAPHIC_DATA], [GEOGRAPHIC_DATA] [GEOG…"
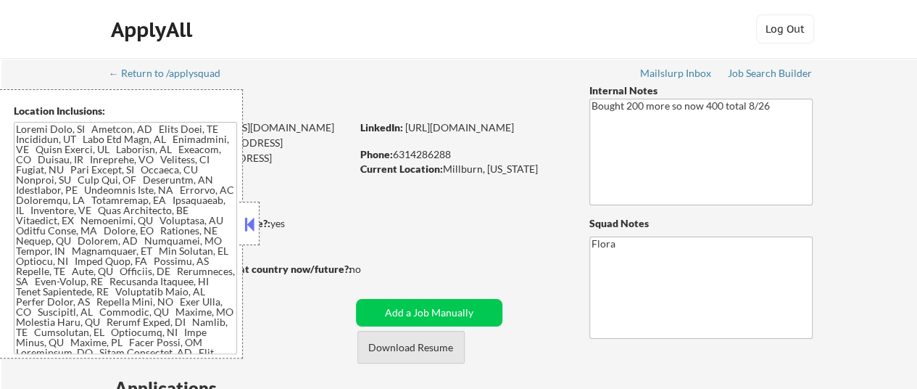
click at [249, 226] on button at bounding box center [249, 224] width 16 height 22
select select ""pending""
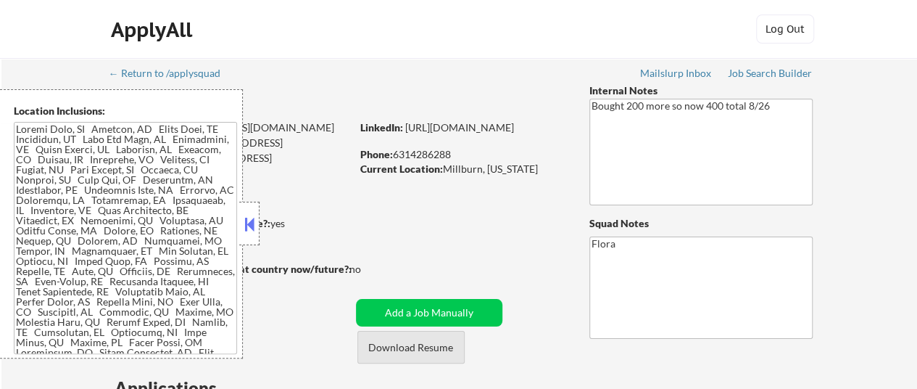
select select ""pending""
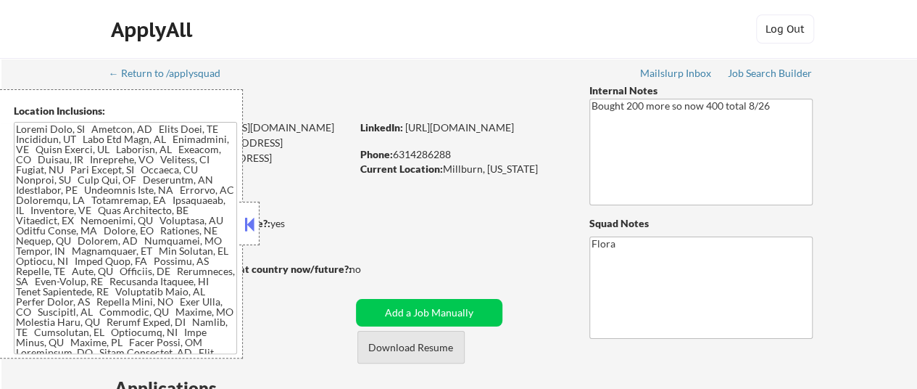
select select ""pending""
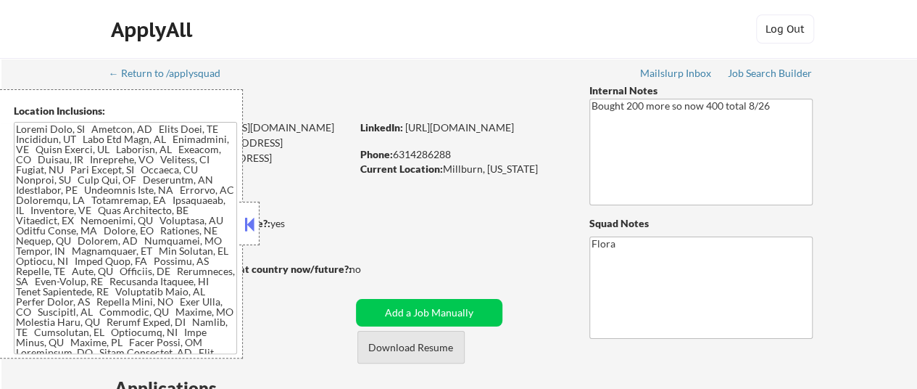
select select ""pending""
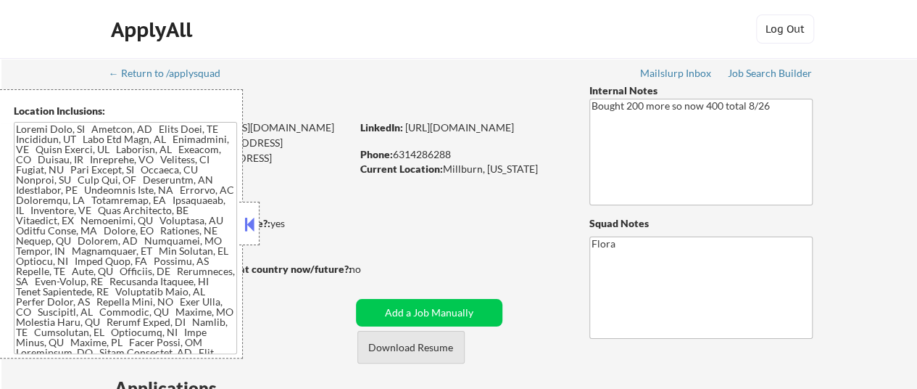
select select ""pending""
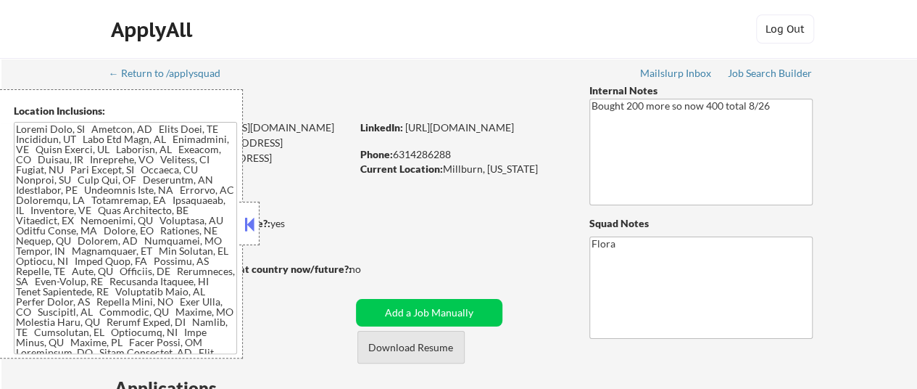
select select ""pending""
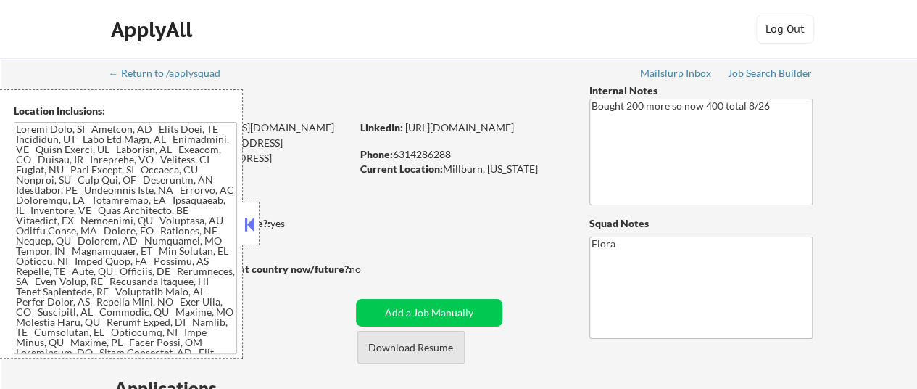
select select ""pending""
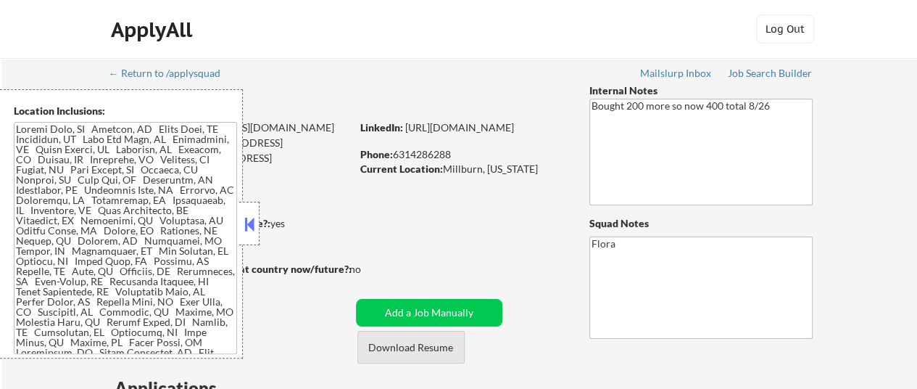
select select ""pending""
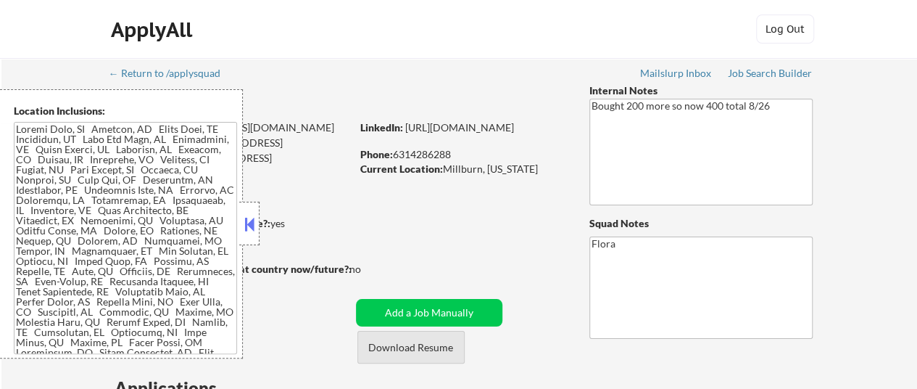
select select ""pending""
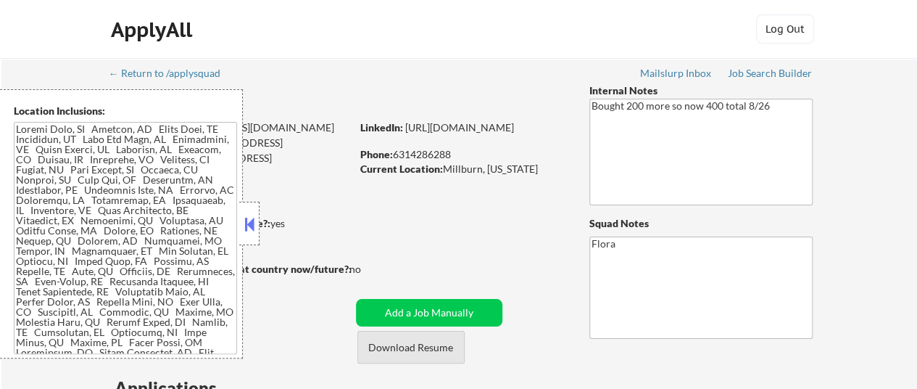
select select ""pending""
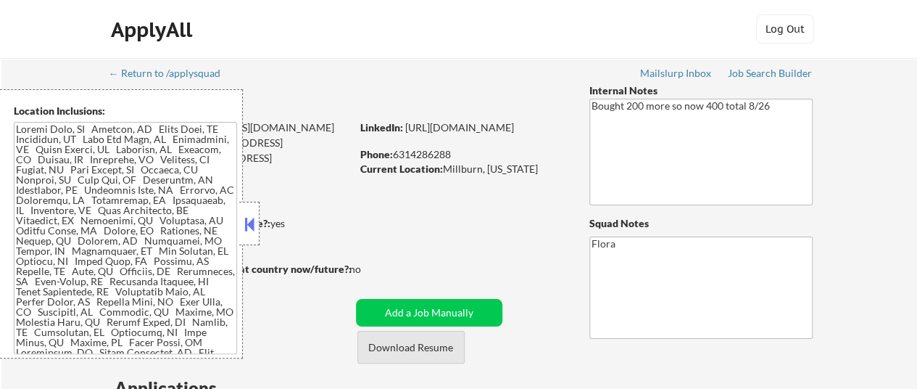
select select ""pending""
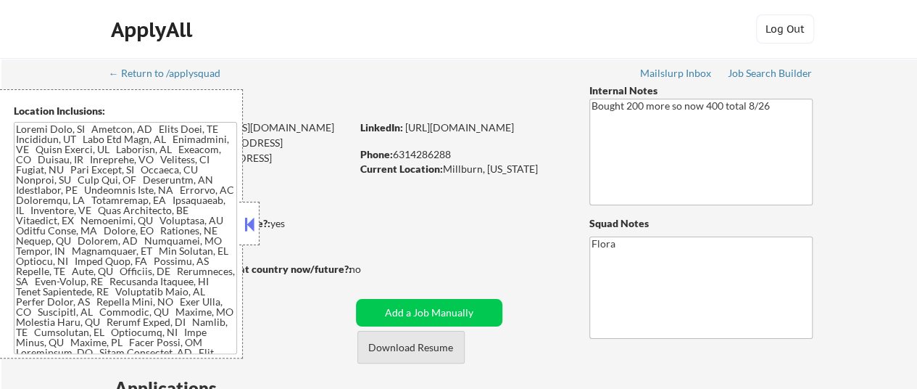
select select ""pending""
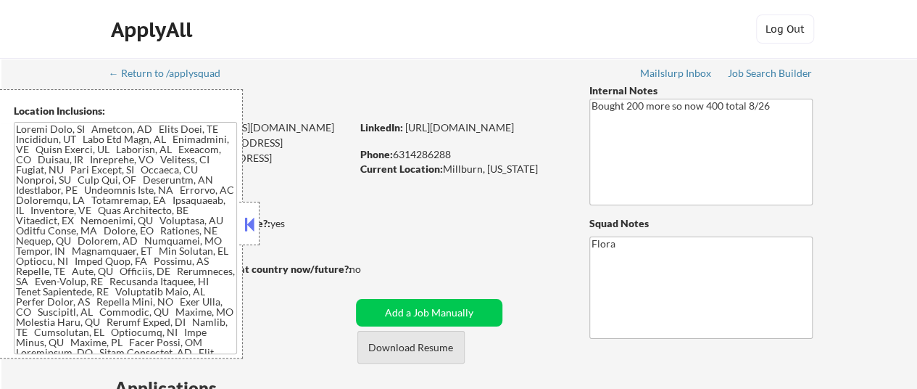
select select ""pending""
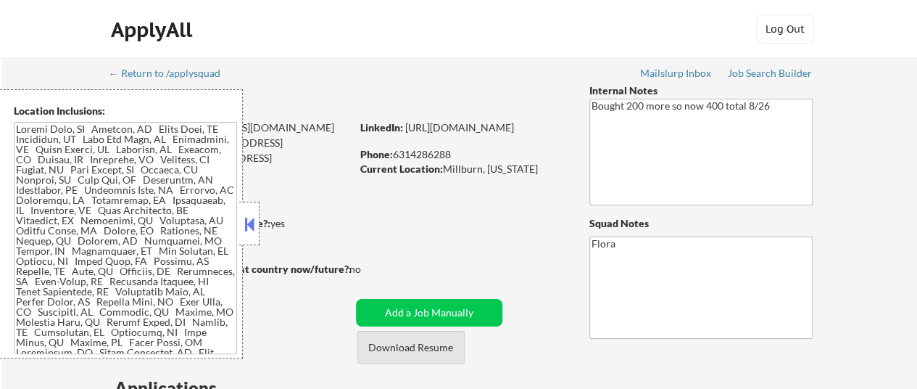
select select ""pending""
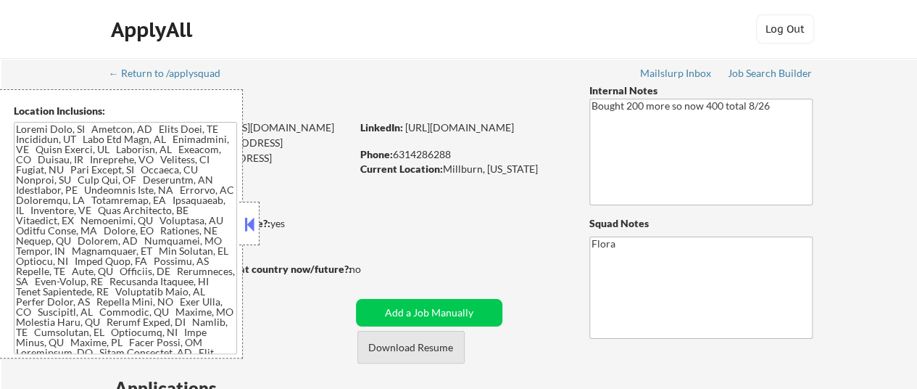
select select ""pending""
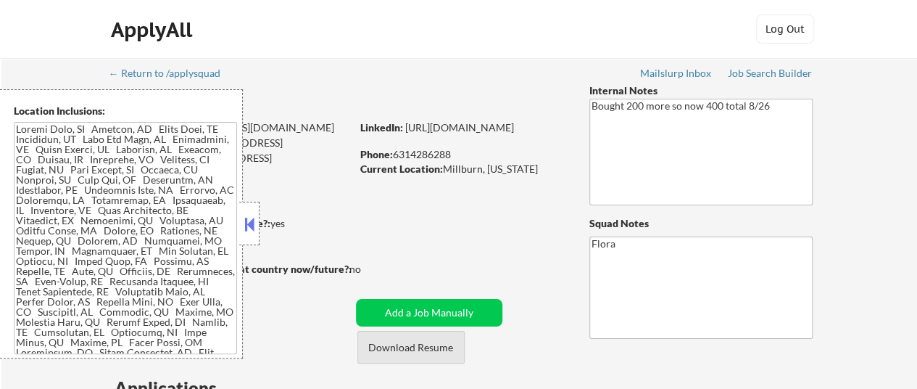
select select ""pending""
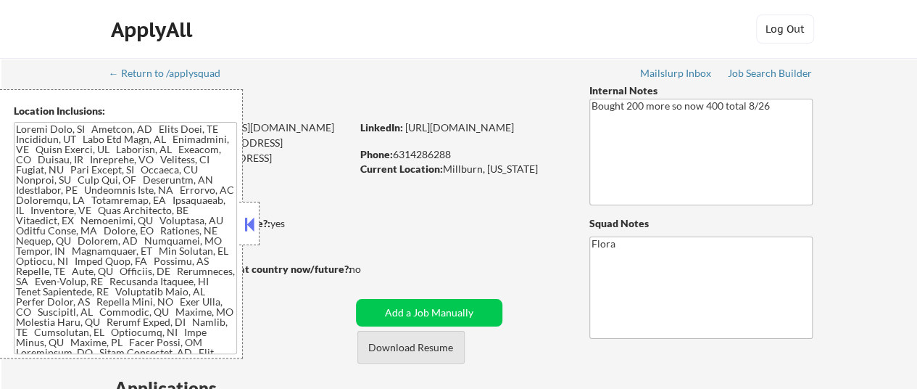
select select ""pending""
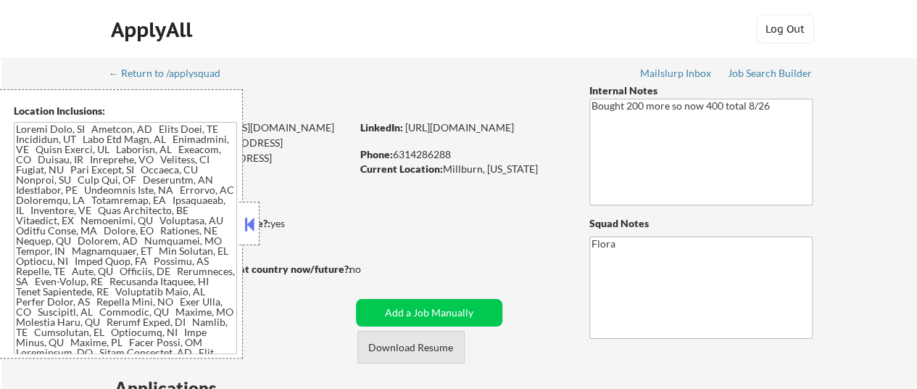
select select ""pending""
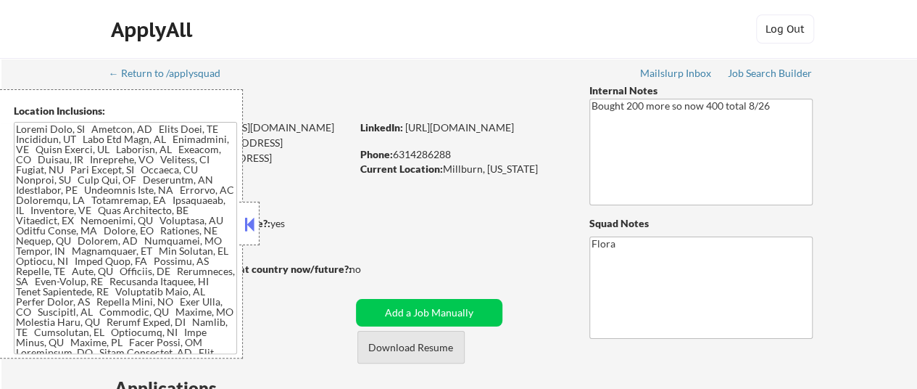
select select ""pending""
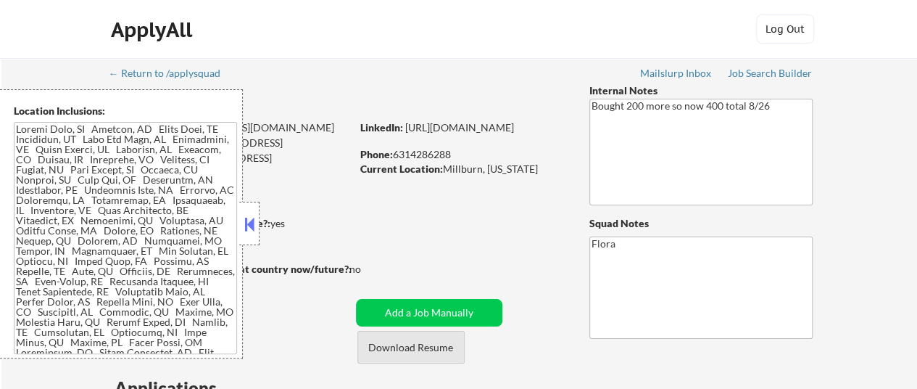
select select ""pending""
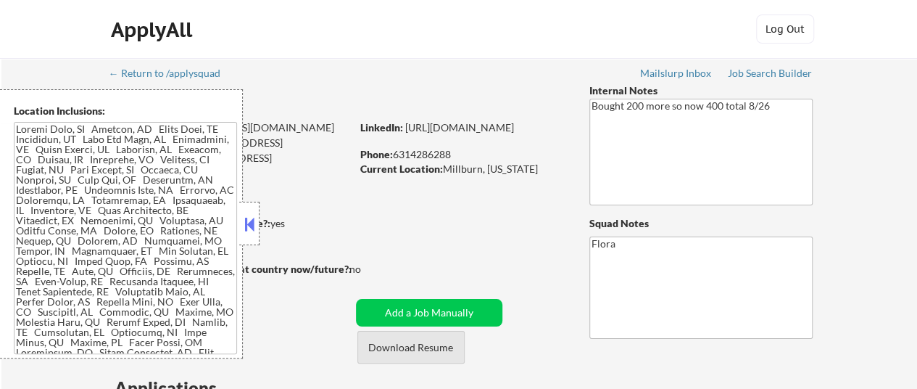
select select ""pending""
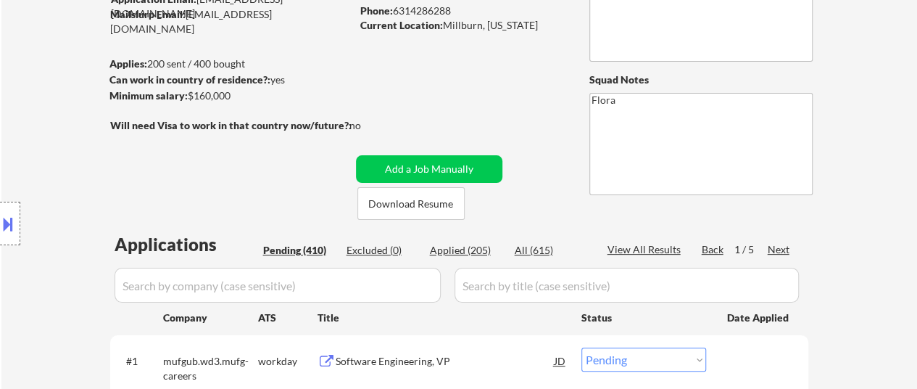
scroll to position [145, 0]
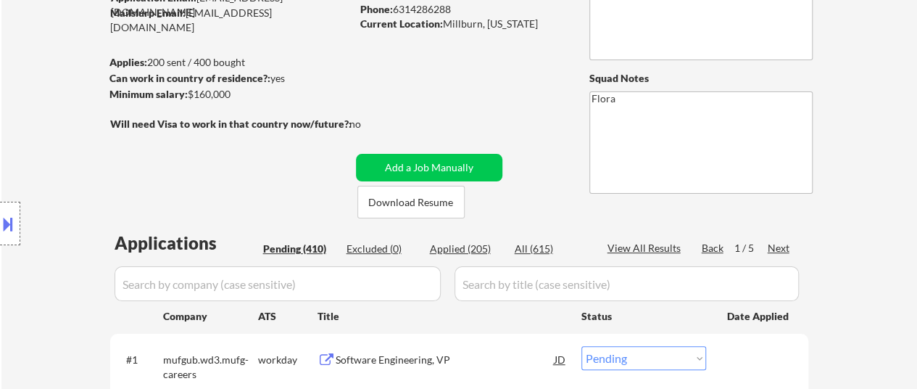
click at [474, 255] on div "Applied (205)" at bounding box center [466, 248] width 73 height 15
select select ""applied""
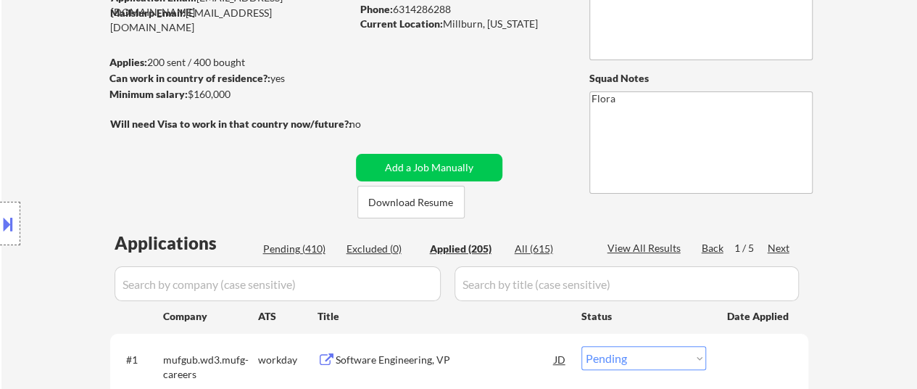
select select ""applied""
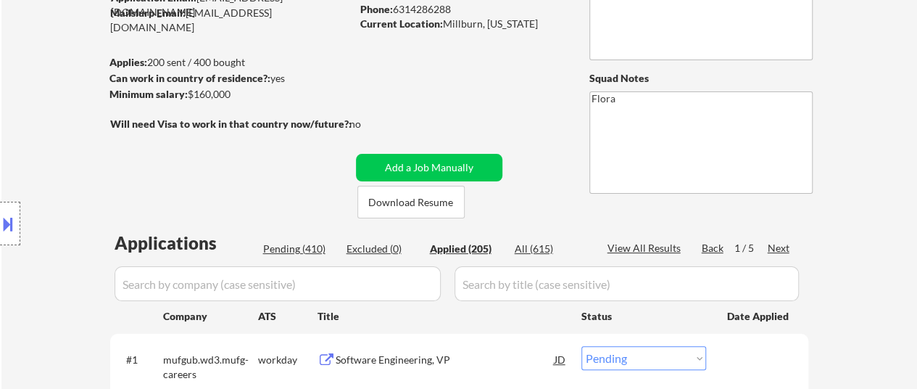
select select ""applied""
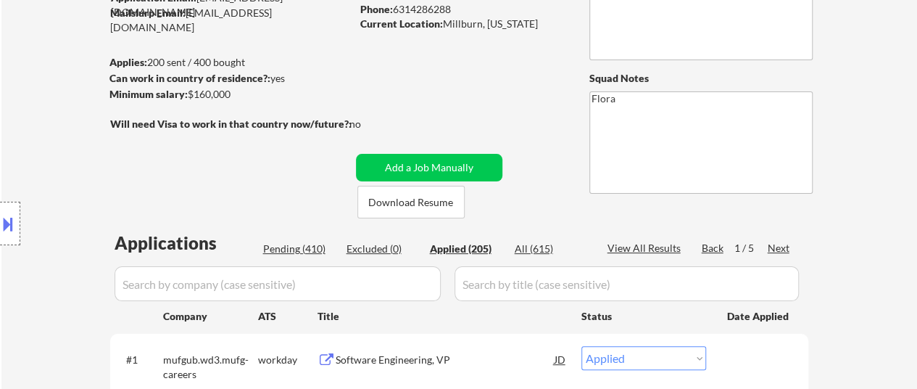
select select ""applied""
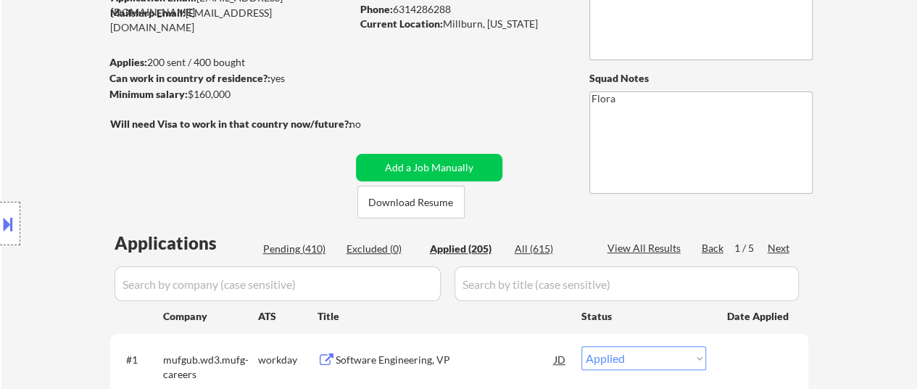
select select ""applied""
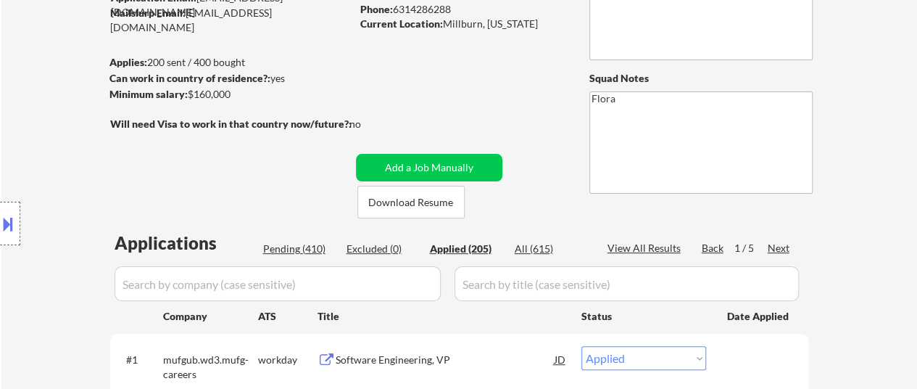
select select ""applied""
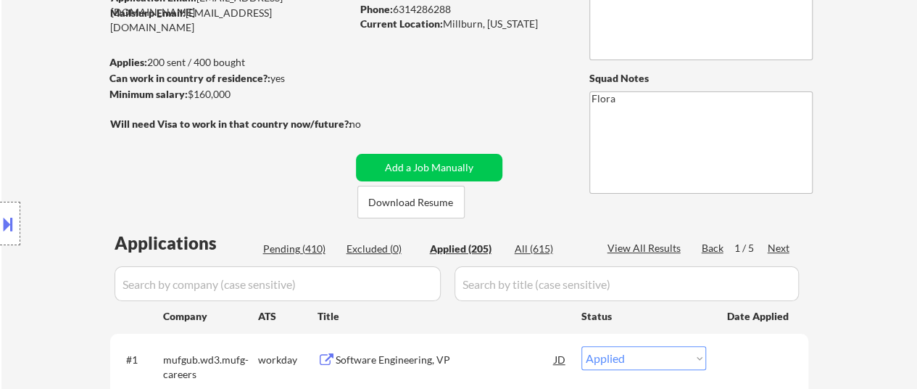
select select ""applied""
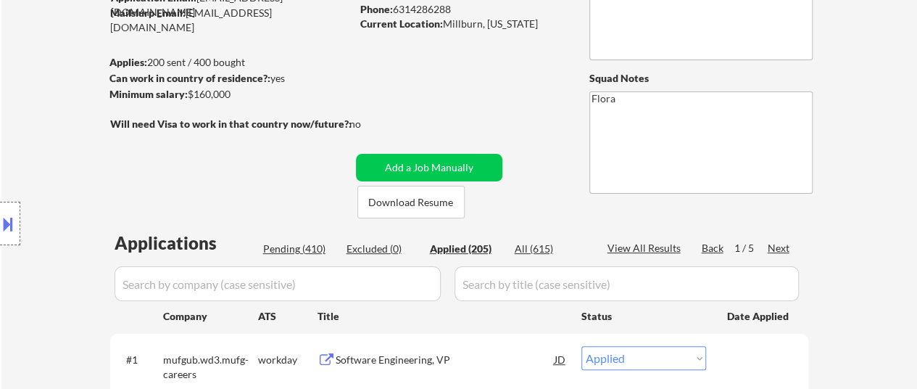
select select ""applied""
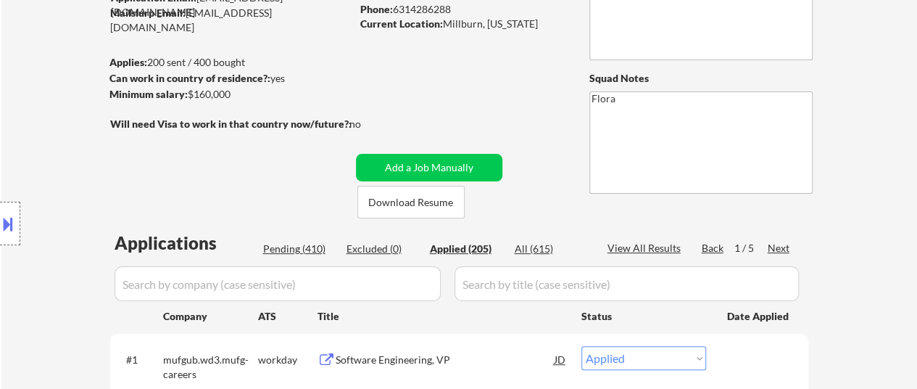
select select ""applied""
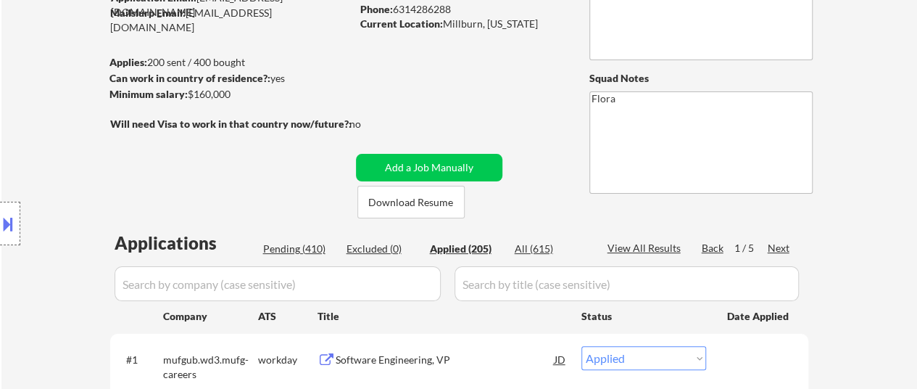
select select ""applied""
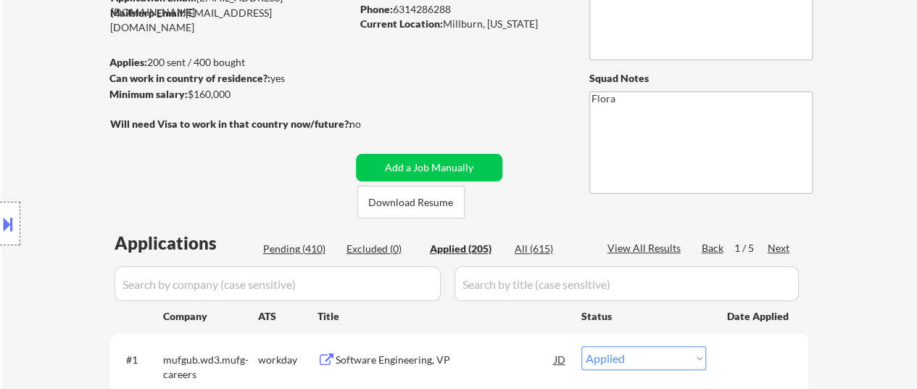
select select ""applied""
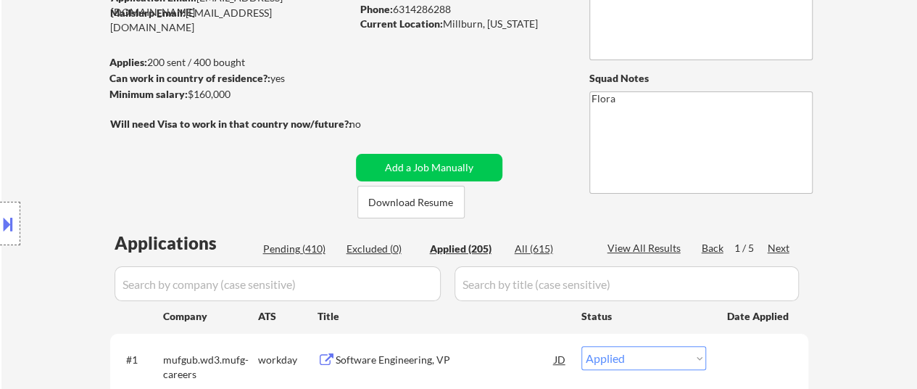
select select ""applied""
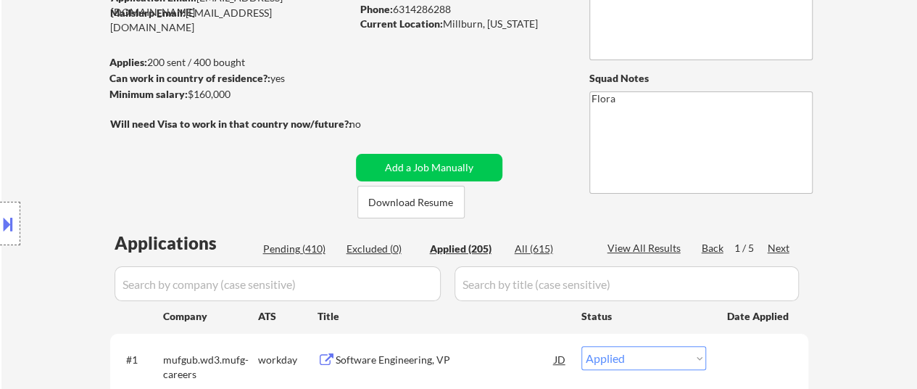
select select ""applied""
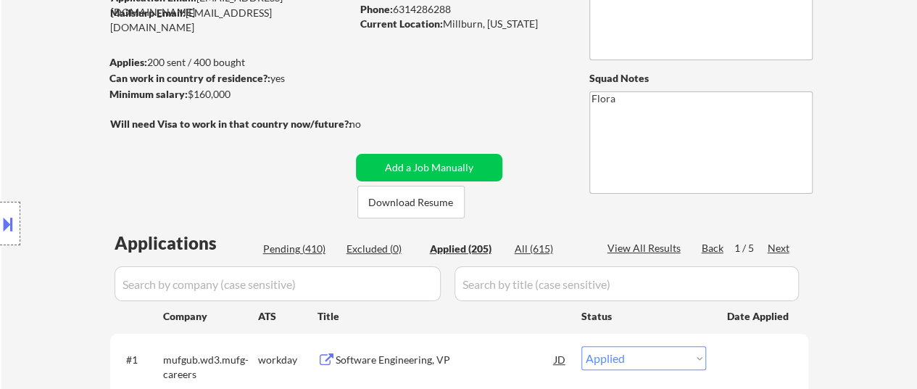
select select ""applied""
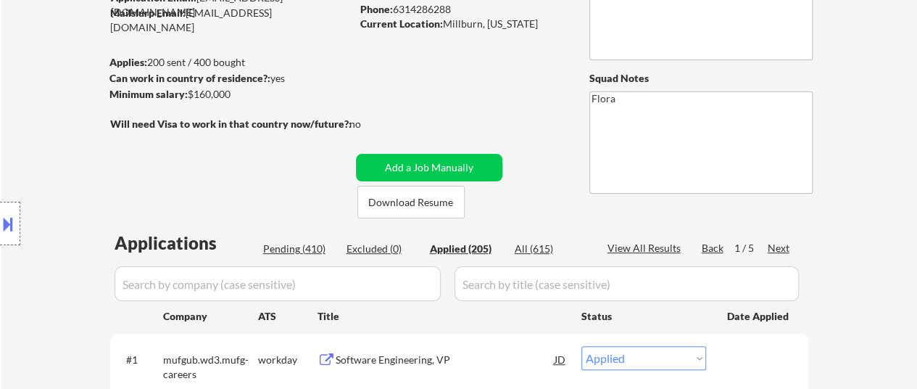
select select ""applied""
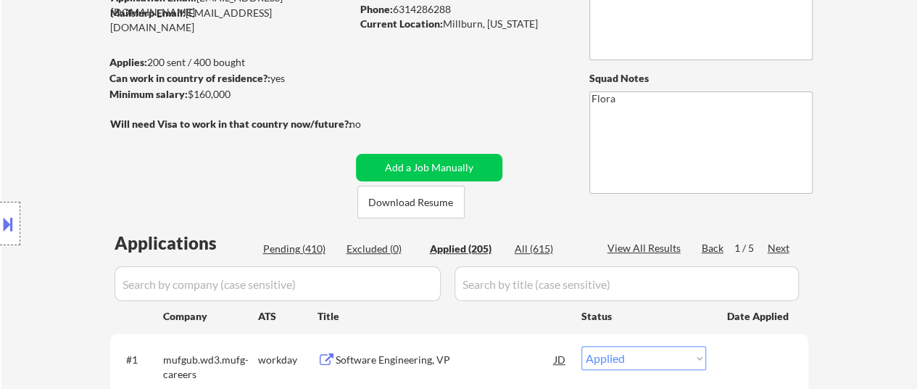
select select ""applied""
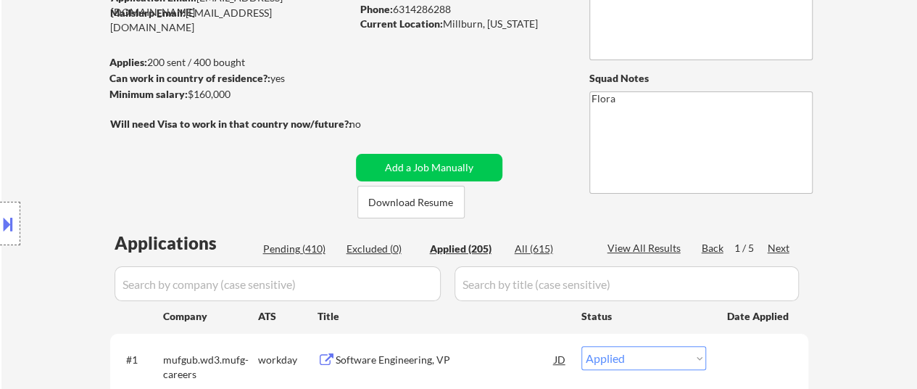
select select ""applied""
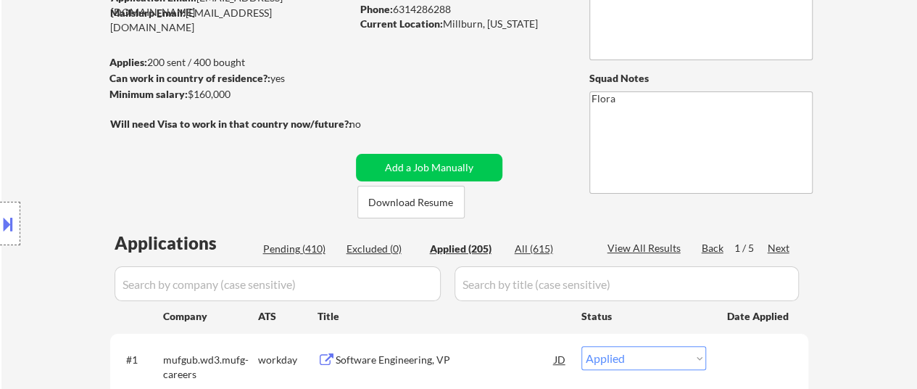
select select ""applied""
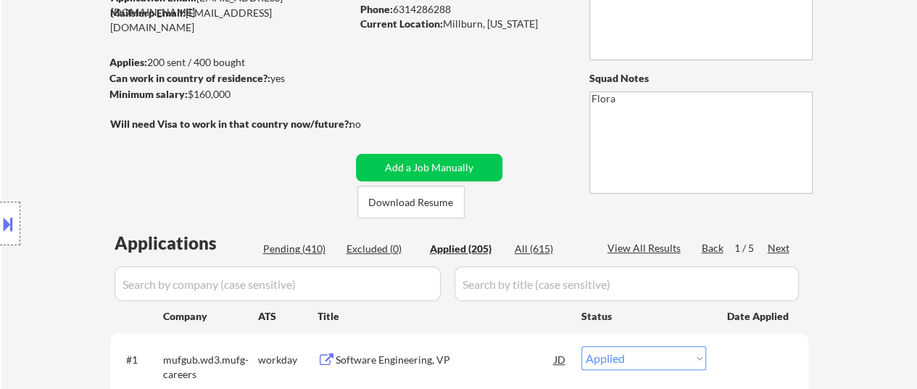
select select ""applied""
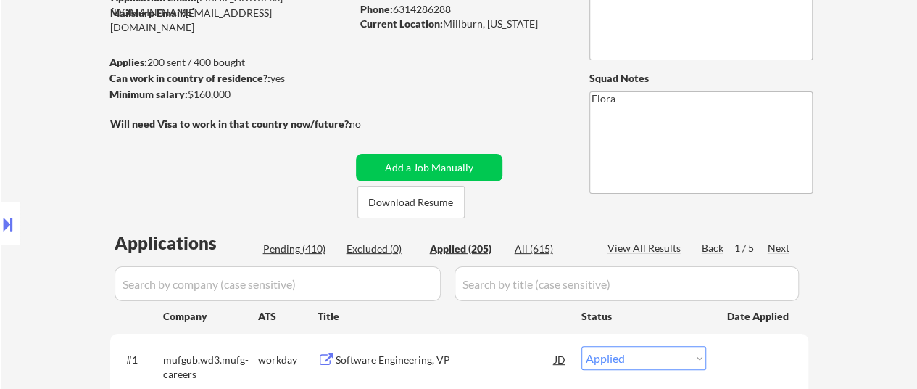
select select ""applied""
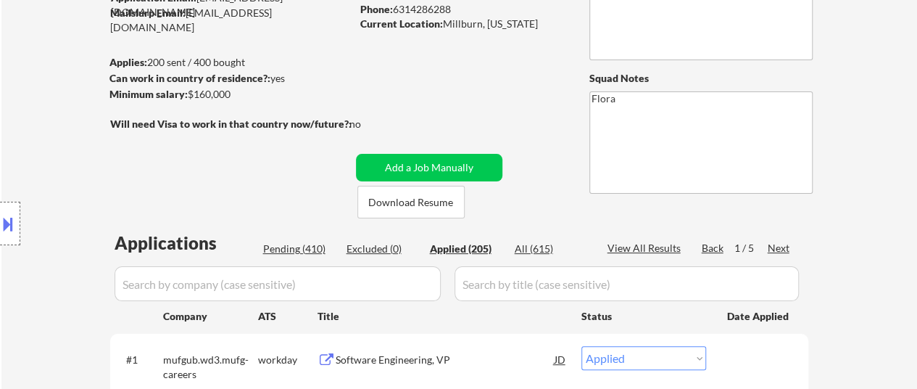
select select ""applied""
